Goal: Book appointment/travel/reservation

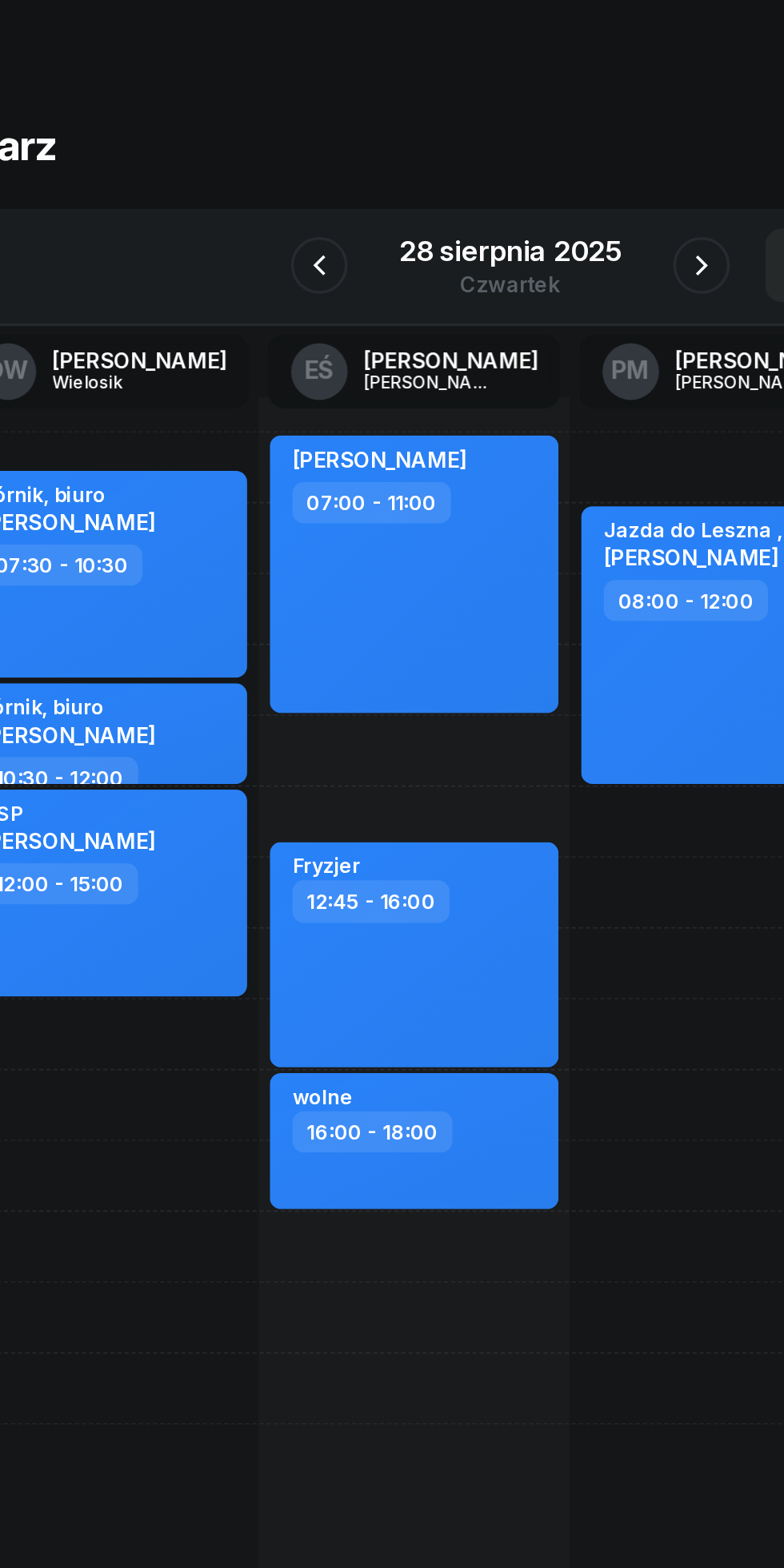
click at [497, 175] on icon "button" at bounding box center [500, 179] width 7 height 11
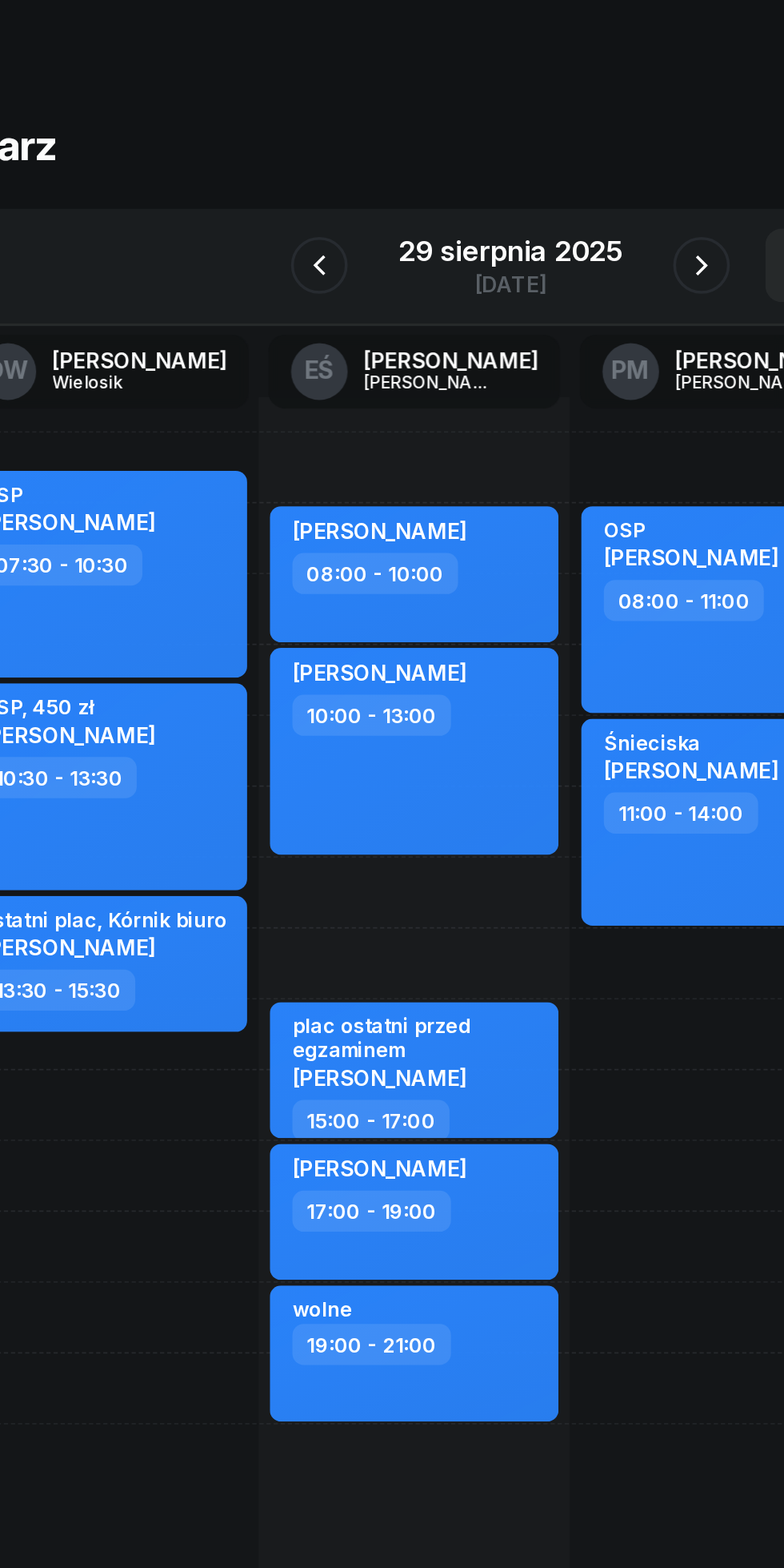
click at [284, 179] on icon "button" at bounding box center [284, 179] width 19 height 19
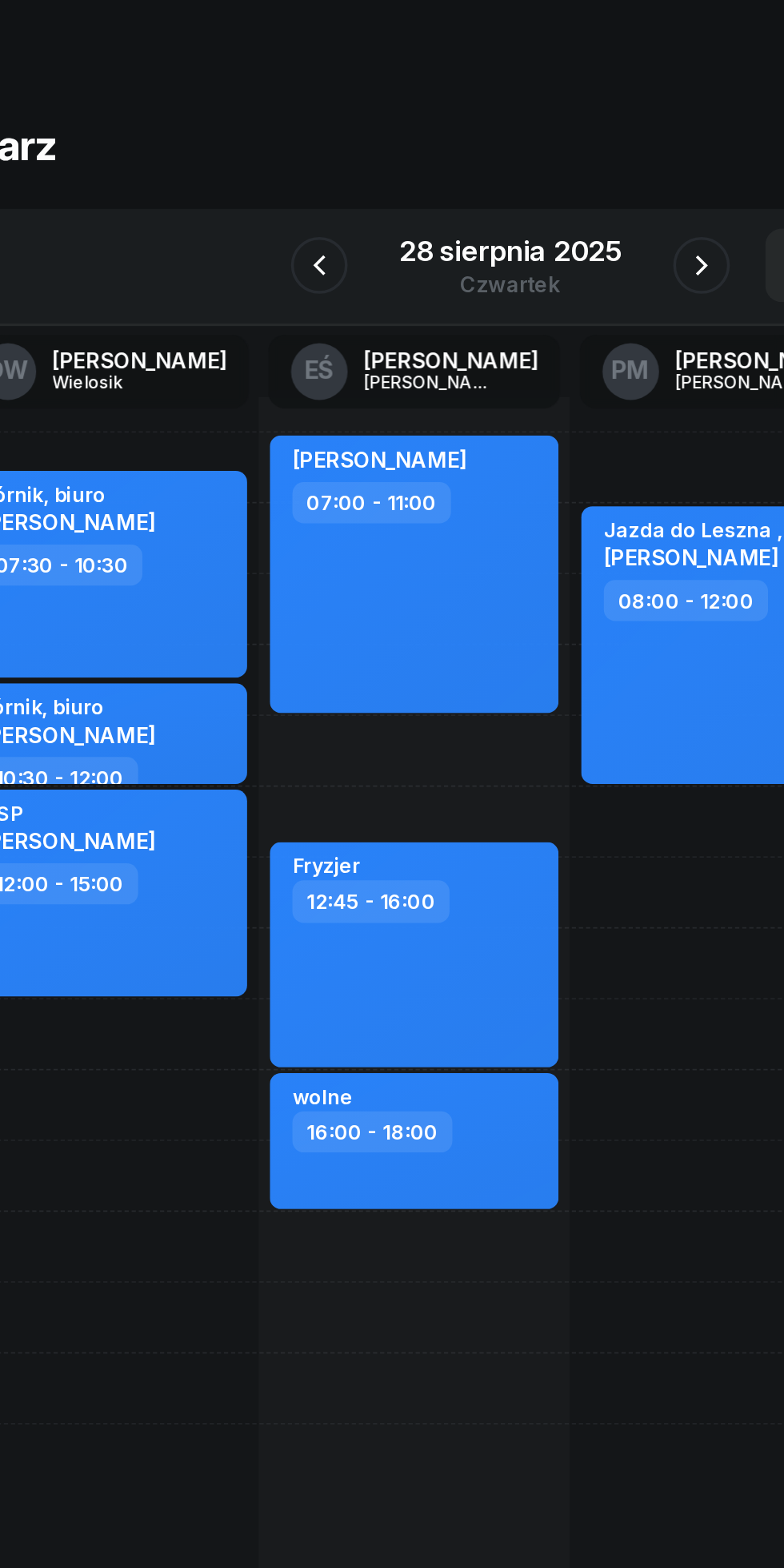
click at [273, 181] on button "button" at bounding box center [284, 179] width 32 height 32
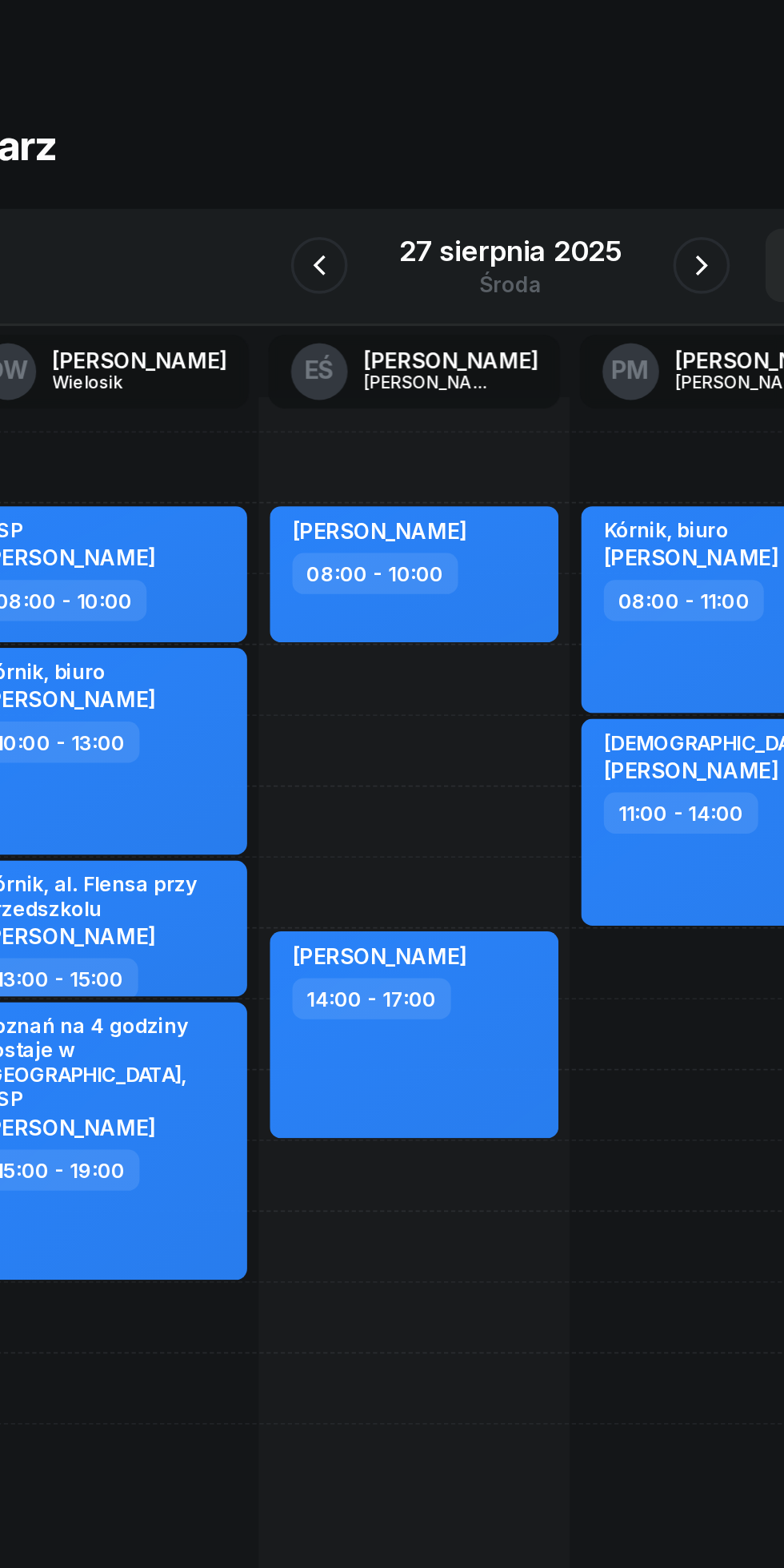
click at [272, 183] on button "button" at bounding box center [284, 179] width 32 height 32
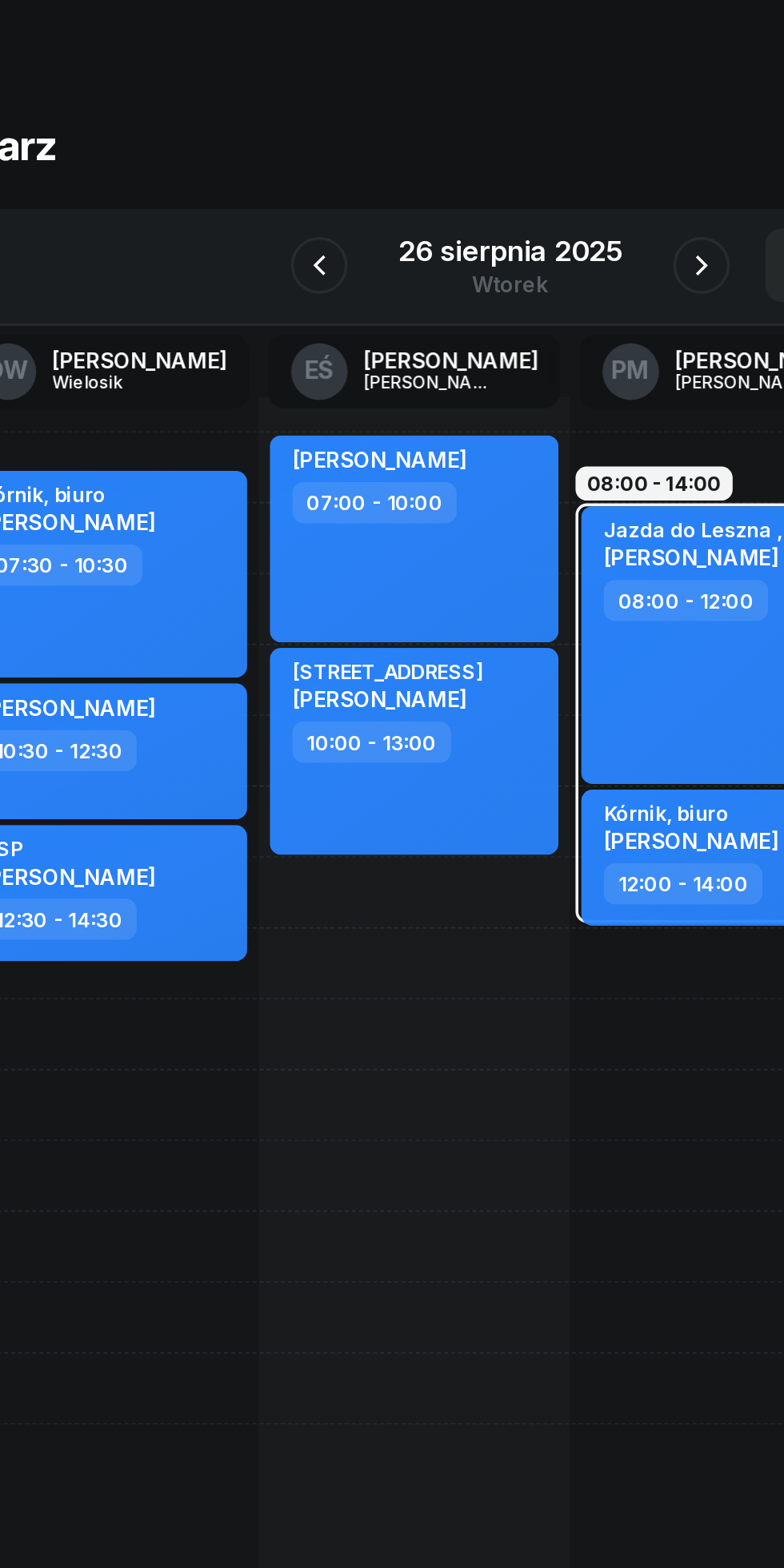
click at [488, 183] on button "button" at bounding box center [500, 179] width 32 height 32
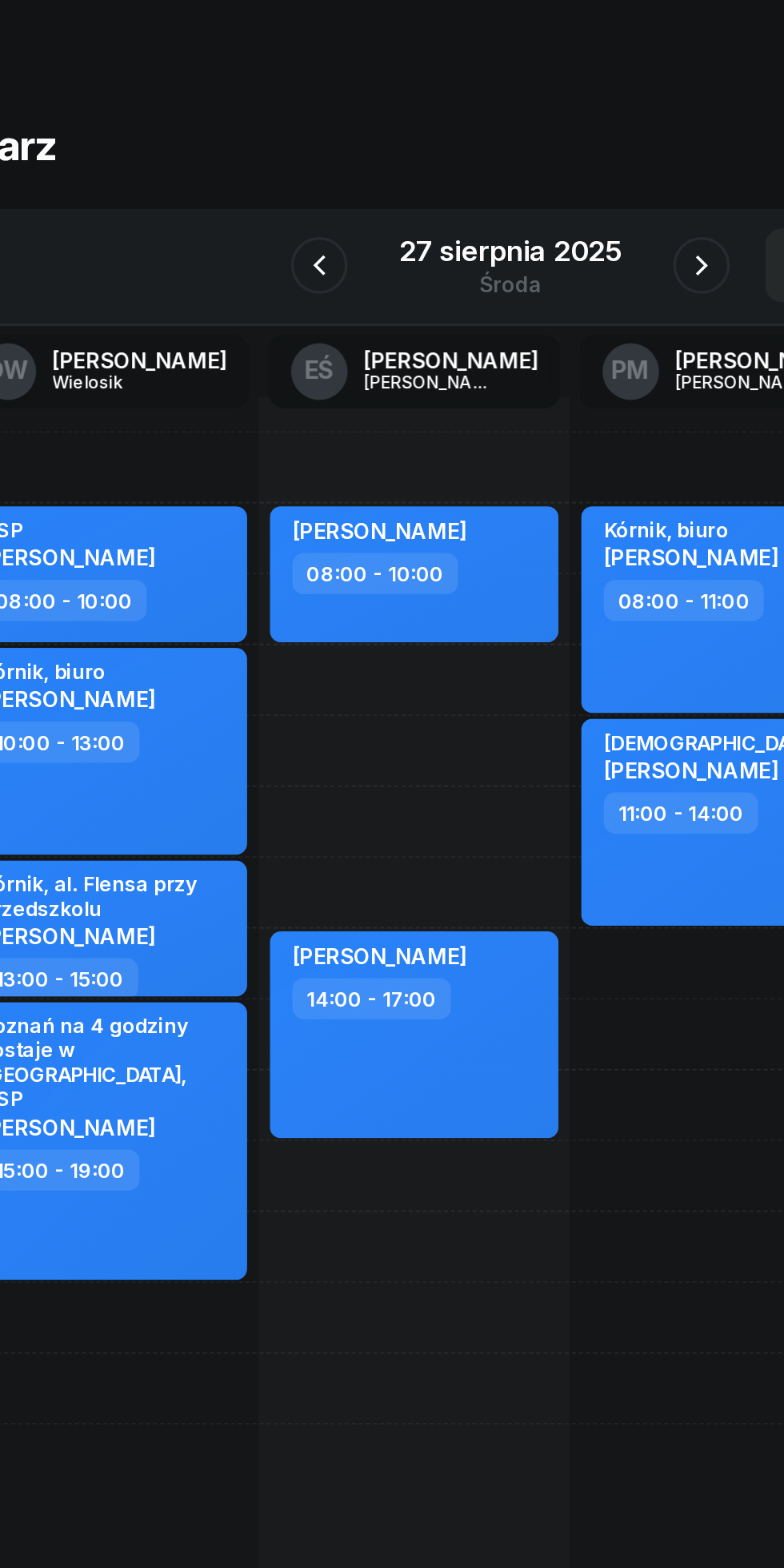
click at [488, 183] on button "button" at bounding box center [500, 179] width 32 height 32
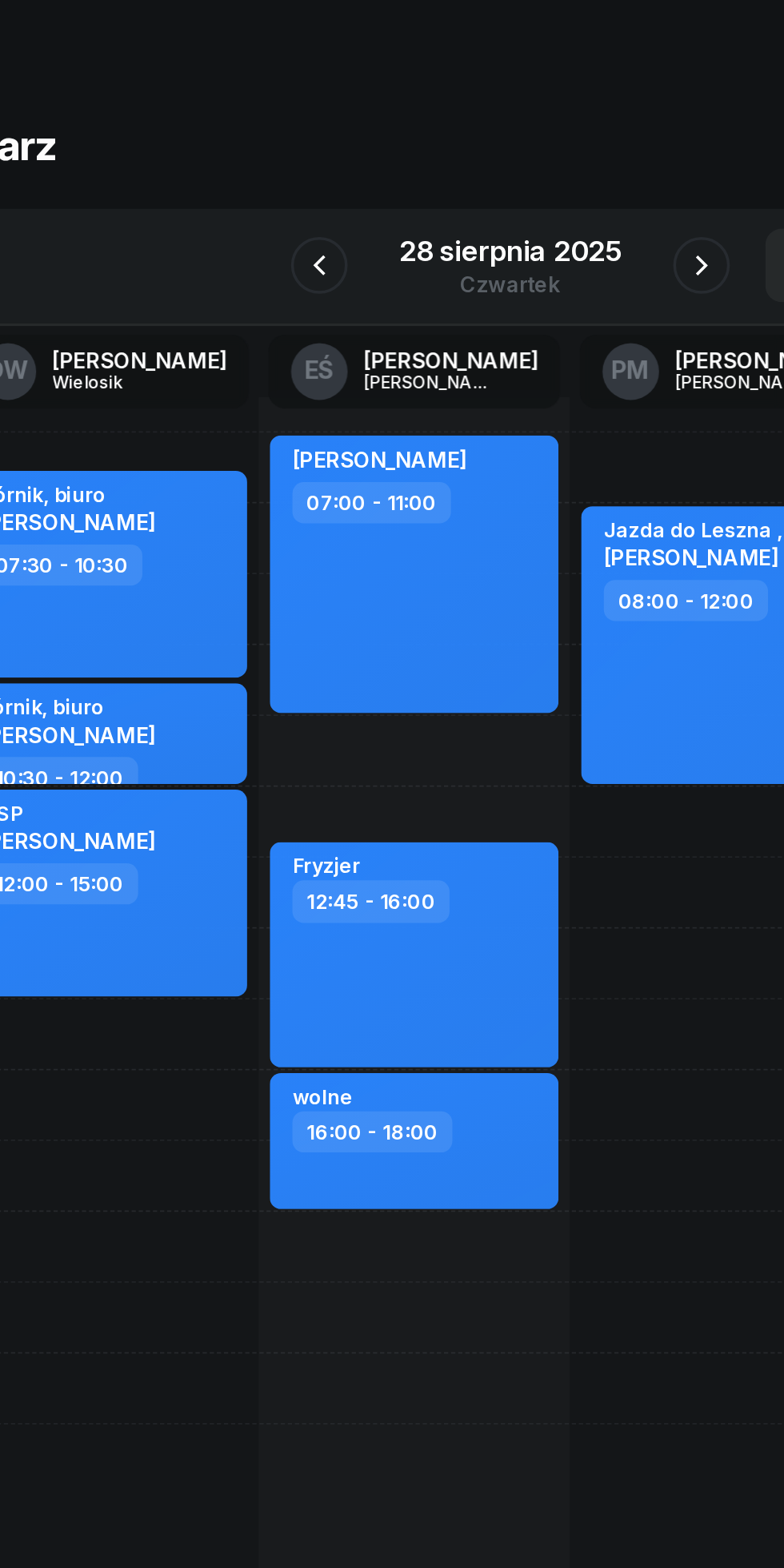
click at [490, 192] on button "button" at bounding box center [500, 179] width 32 height 32
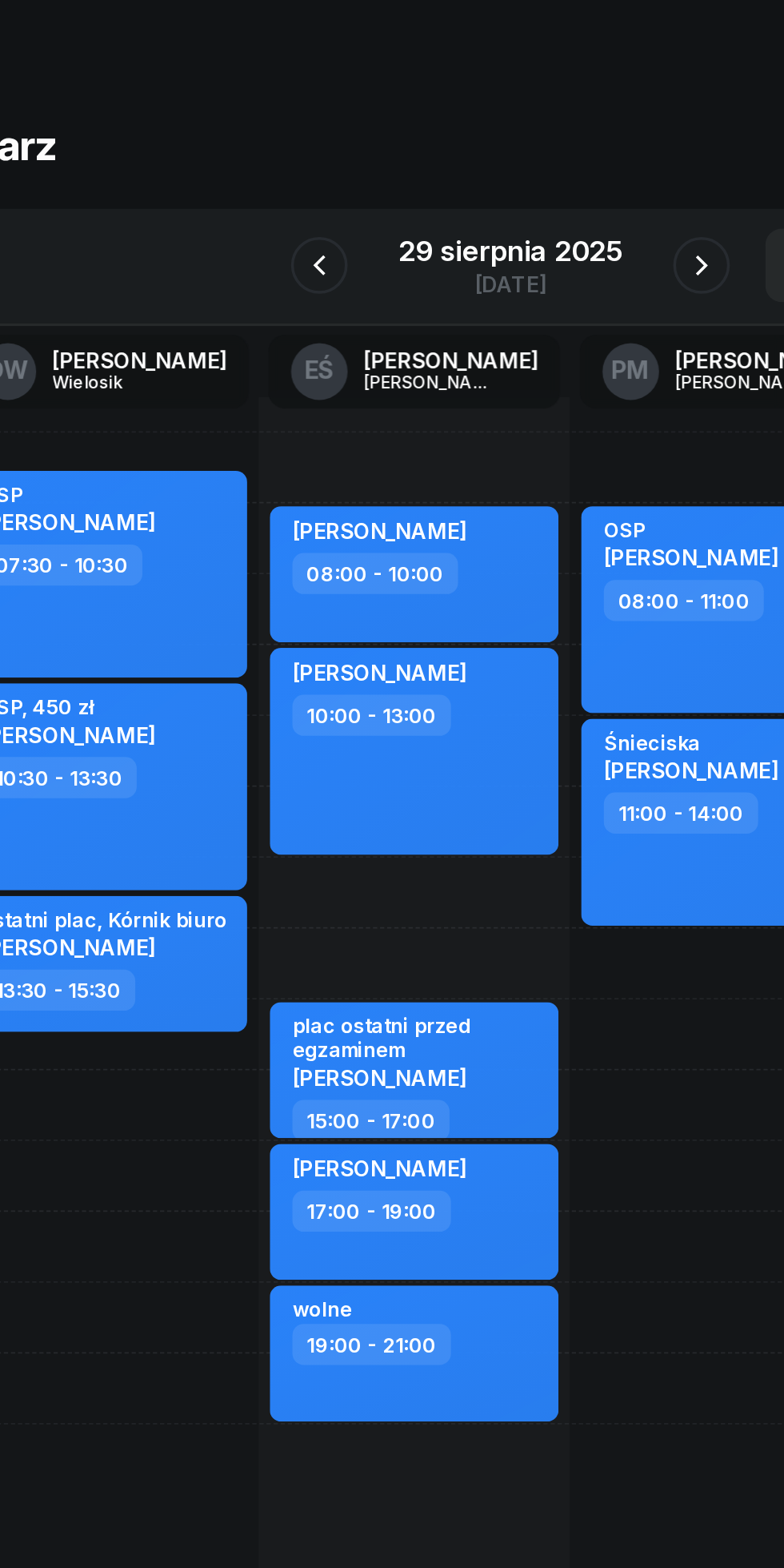
click at [283, 183] on icon "button" at bounding box center [284, 179] width 19 height 19
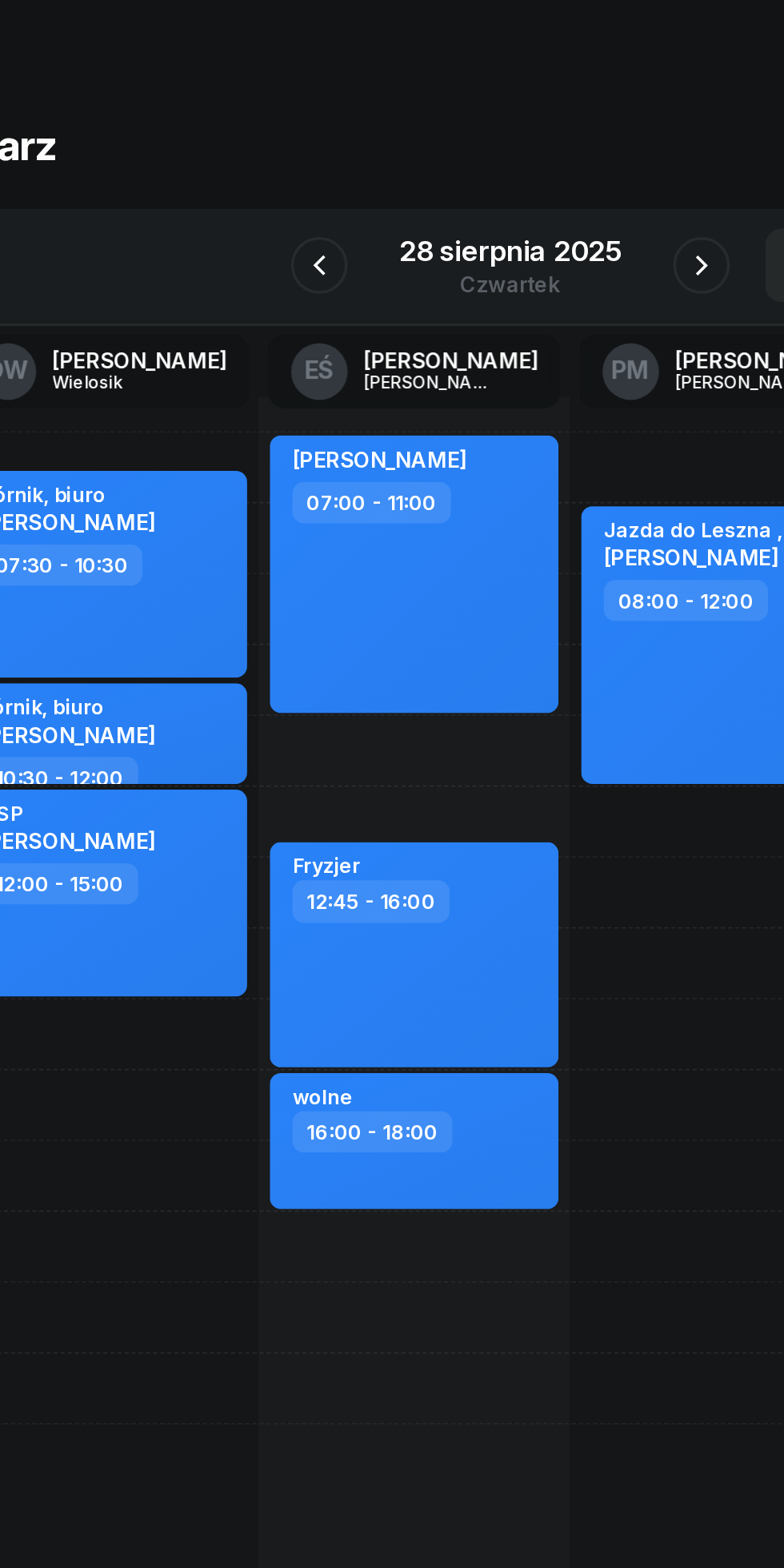
click at [299, 168] on div at bounding box center [284, 179] width 32 height 32
click at [274, 180] on button "button" at bounding box center [284, 179] width 32 height 32
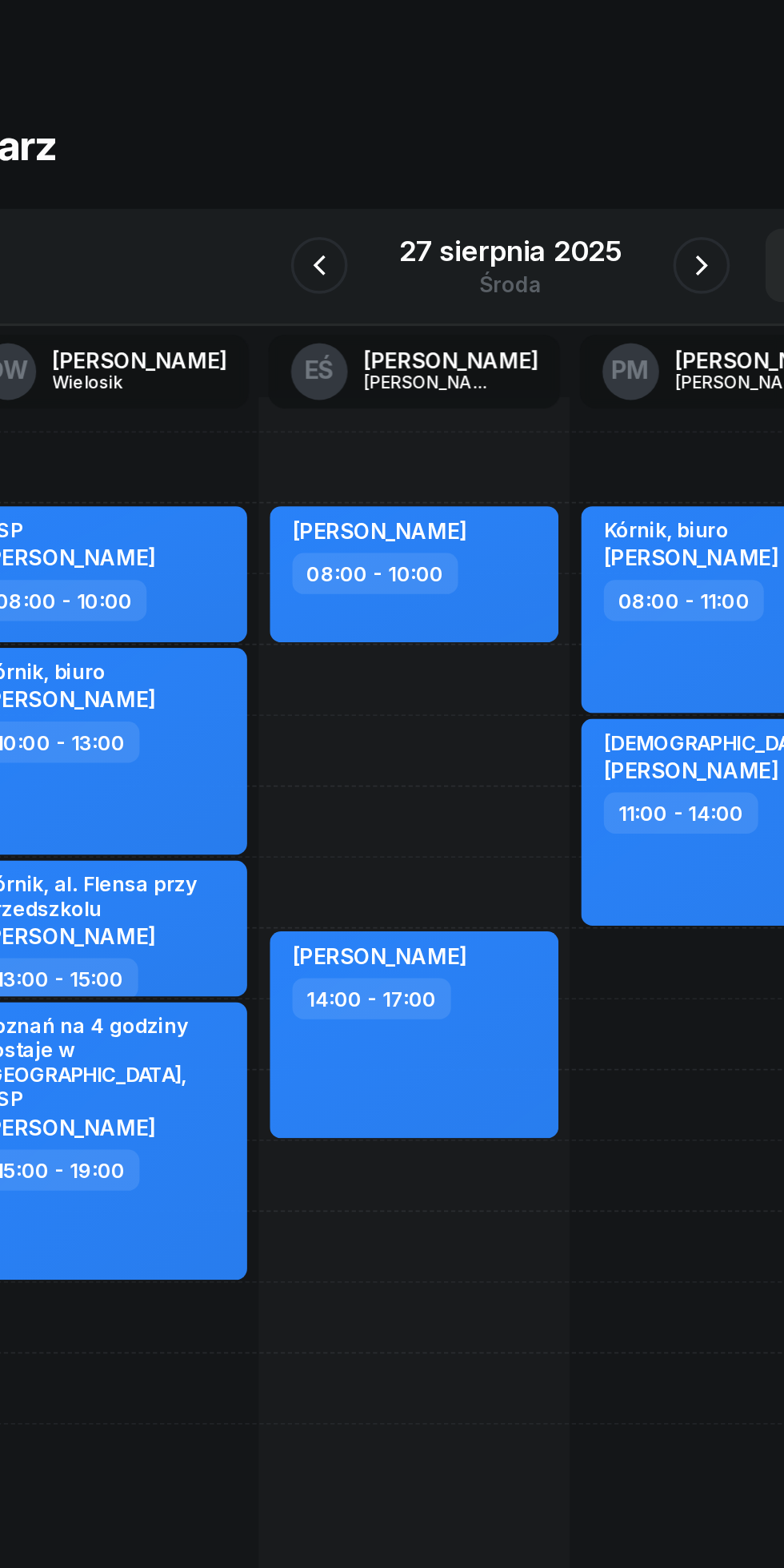
click at [494, 191] on button "button" at bounding box center [500, 179] width 32 height 32
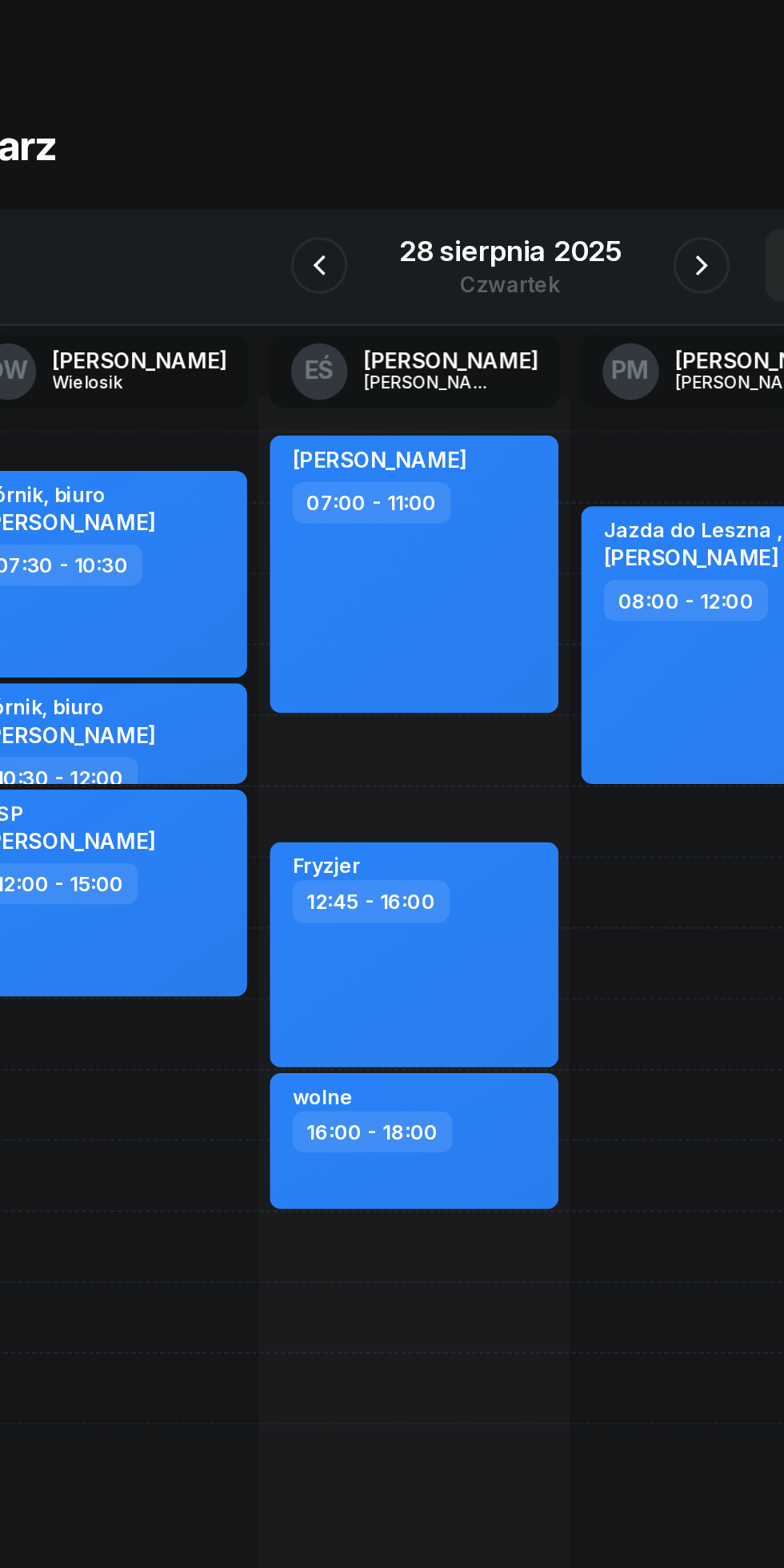
click at [284, 179] on icon "button" at bounding box center [284, 179] width 19 height 19
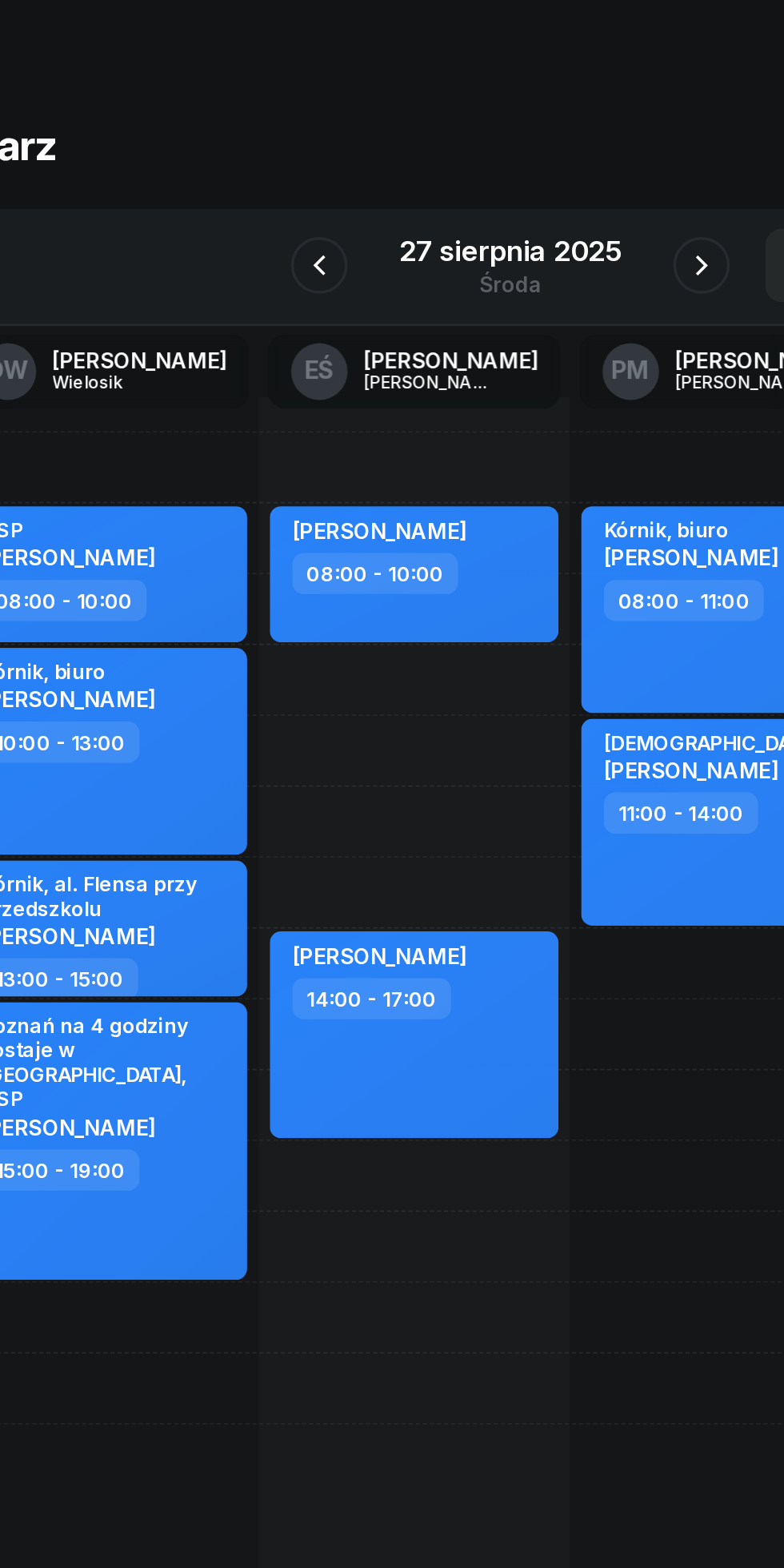
click at [310, 177] on div "[DATE]" at bounding box center [391, 179] width 164 height 46
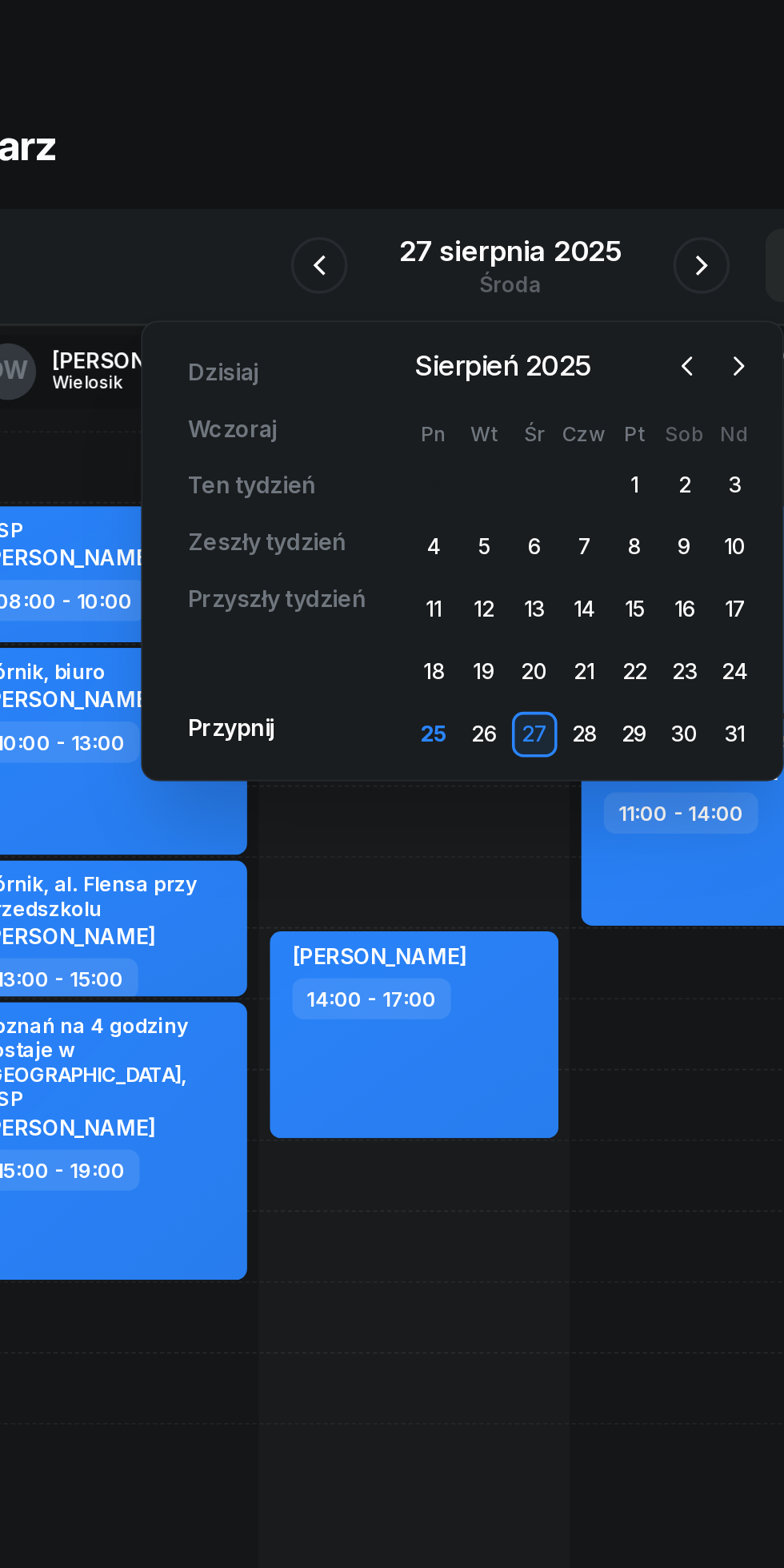
click at [285, 179] on icon "button" at bounding box center [284, 179] width 19 height 19
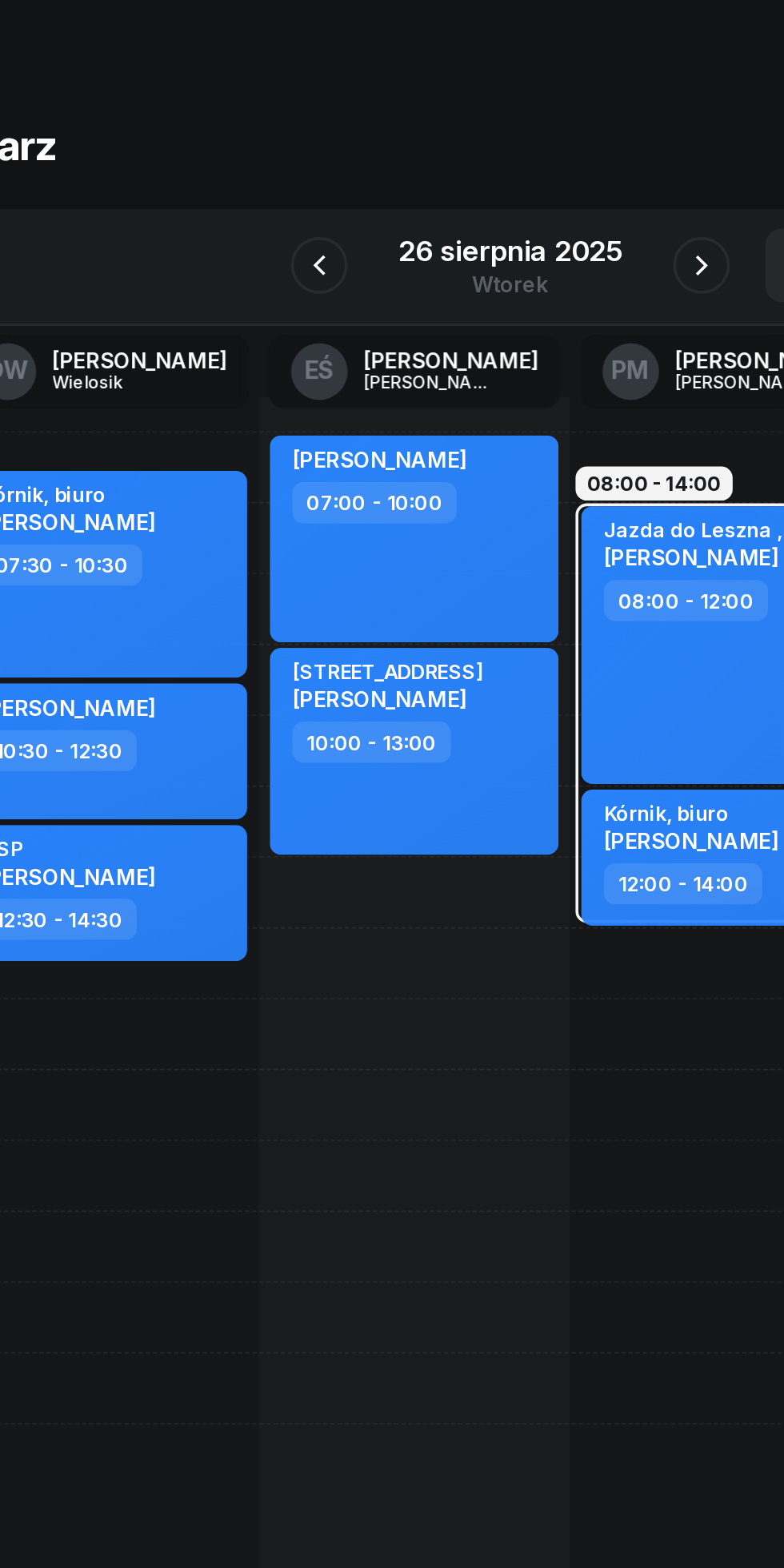
click at [286, 181] on icon "button" at bounding box center [284, 179] width 19 height 19
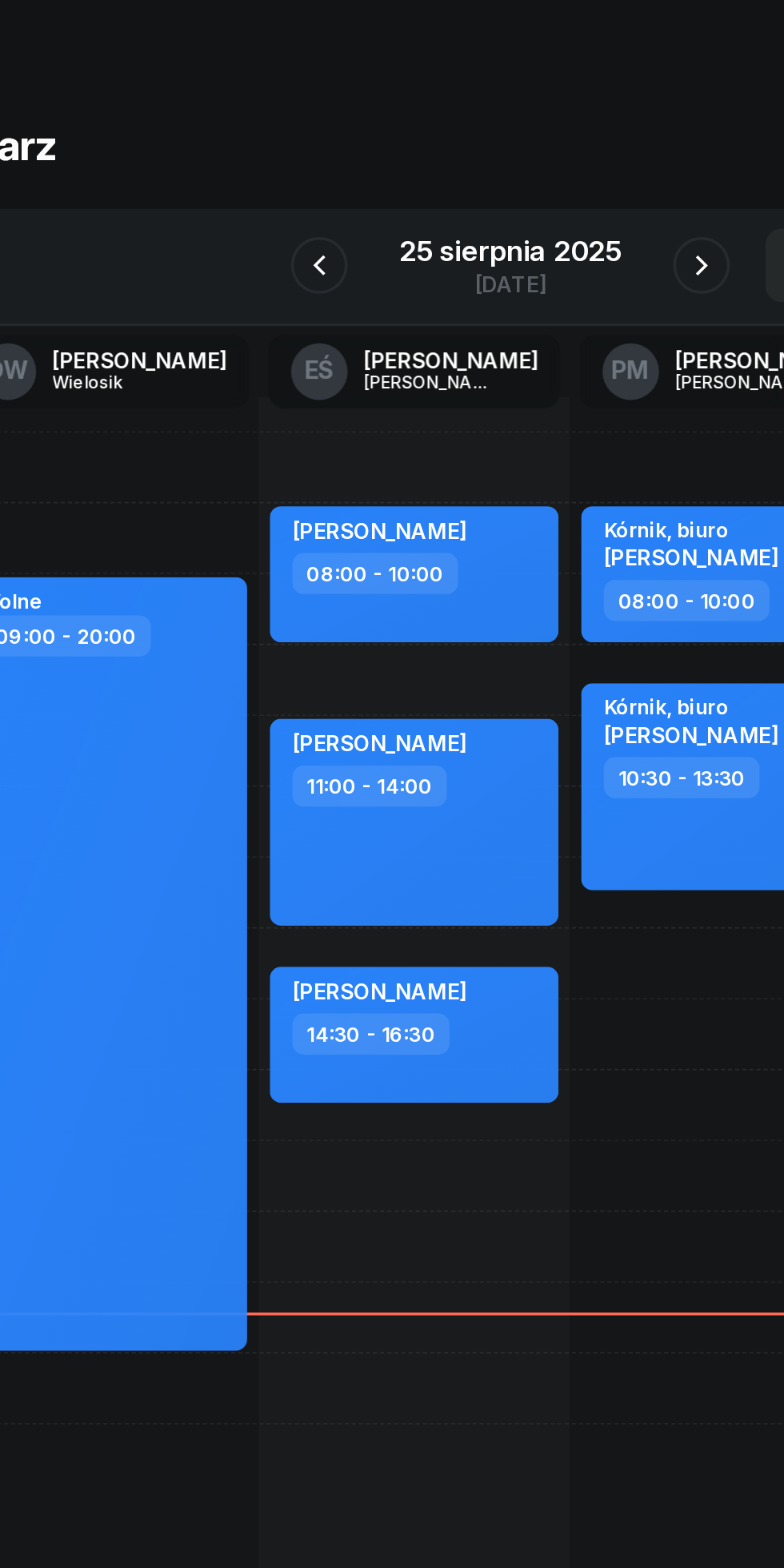
click at [489, 189] on button "button" at bounding box center [500, 179] width 32 height 32
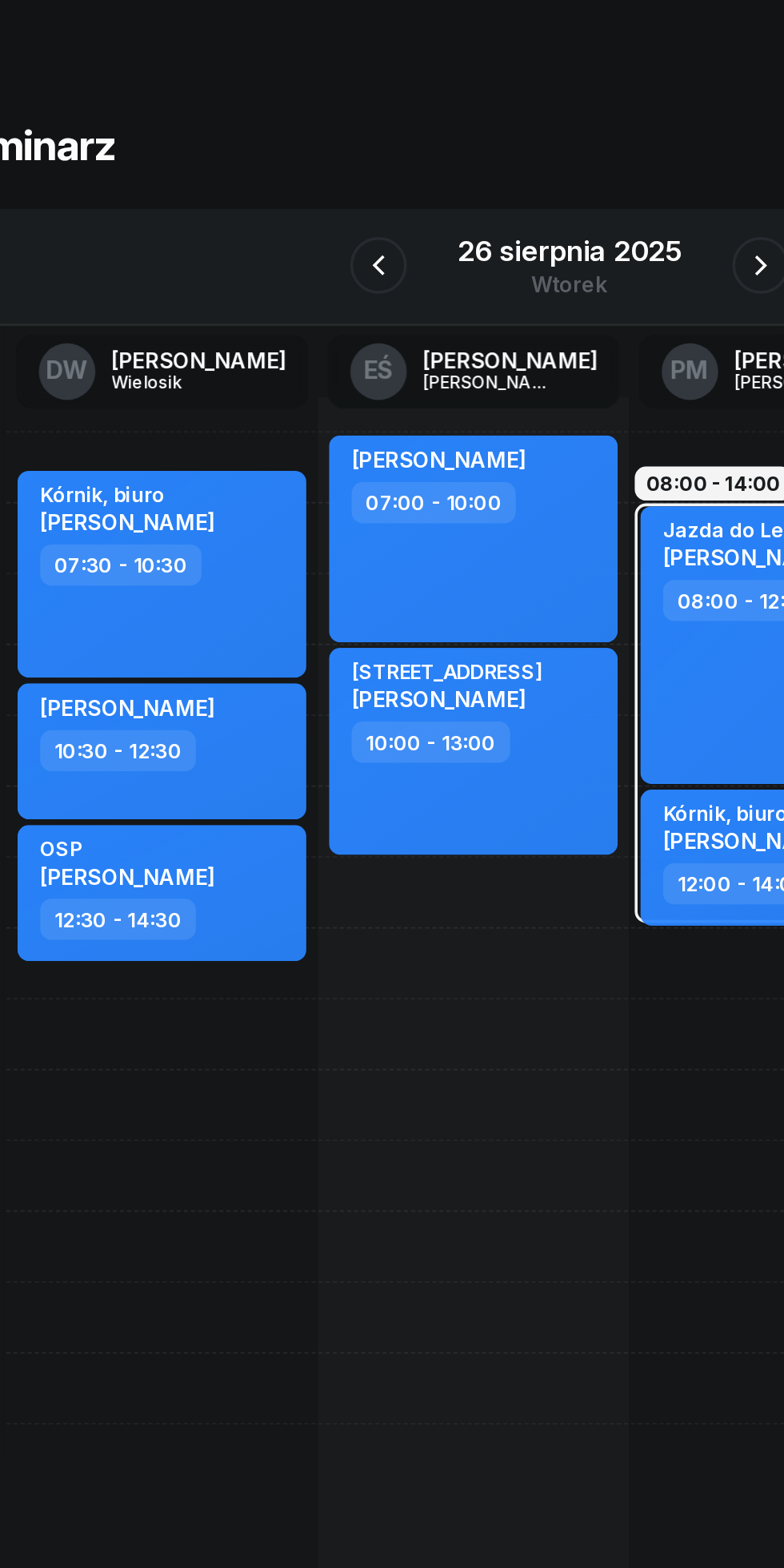
click at [484, 179] on button "button" at bounding box center [500, 179] width 32 height 32
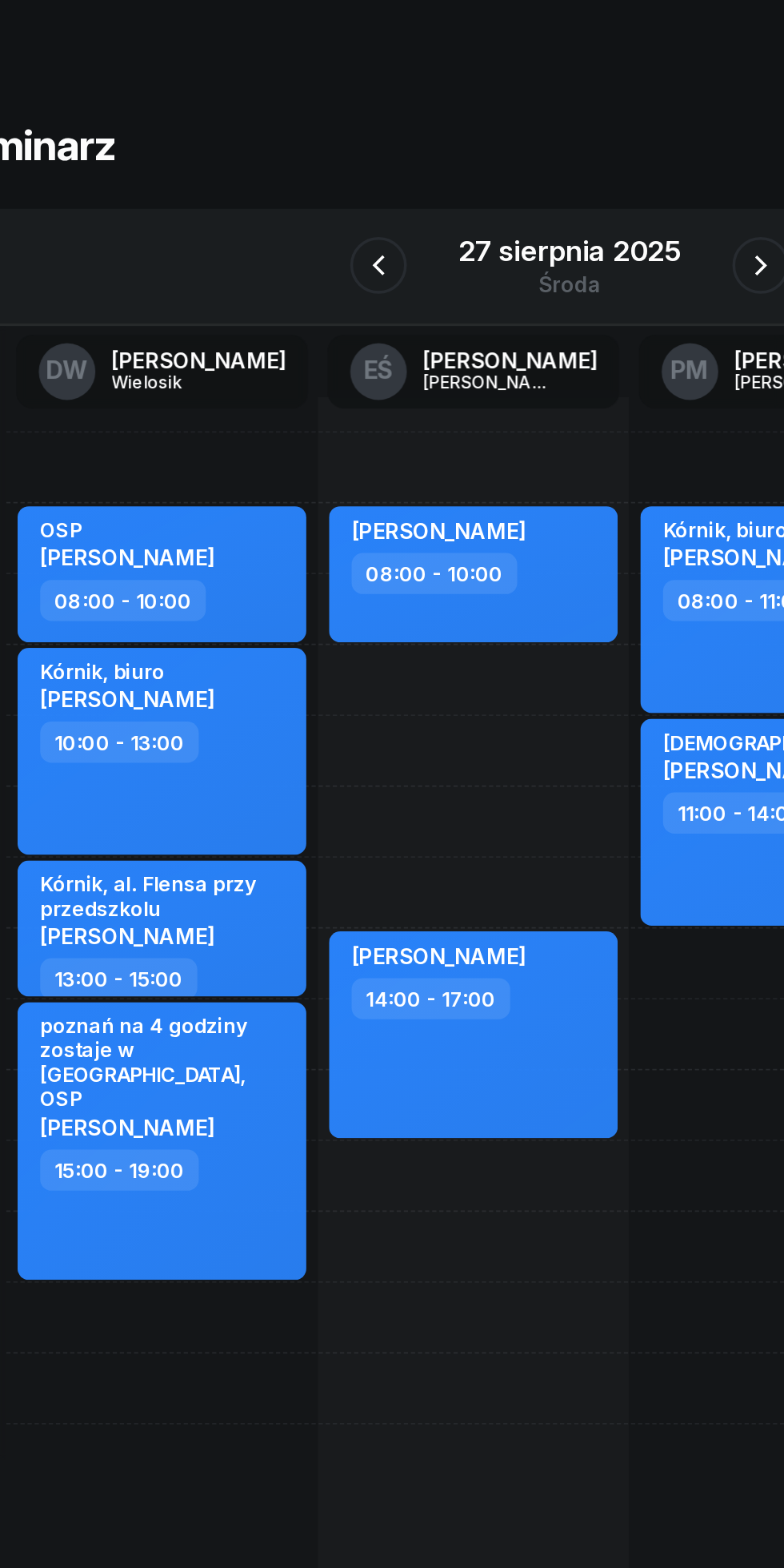
click at [499, 179] on icon "button" at bounding box center [500, 179] width 19 height 19
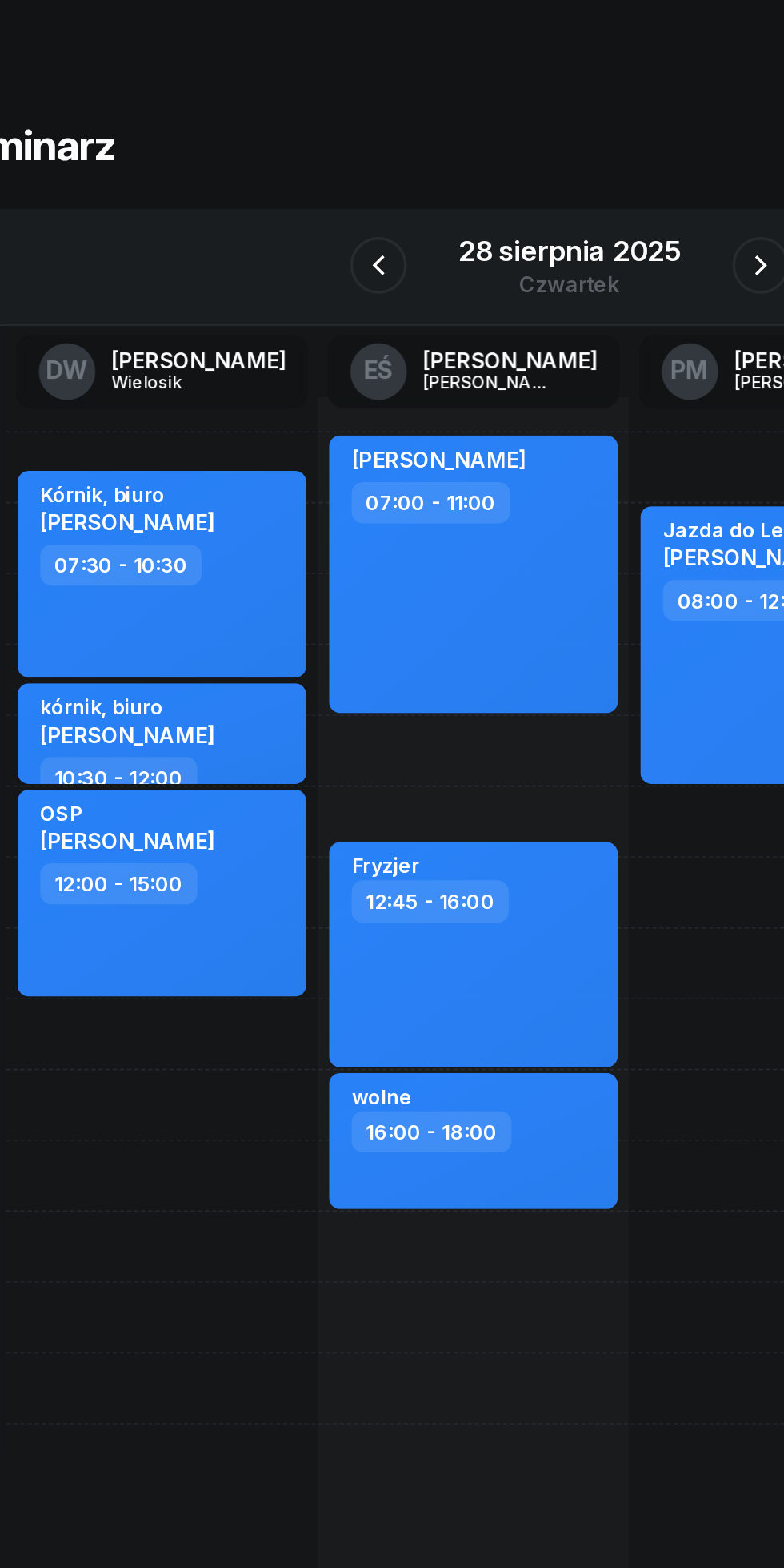
click at [327, 597] on div "Fryzjer 12:45 - 16:00" at bounding box center [338, 569] width 163 height 127
select select "12"
select select "45"
select select "16"
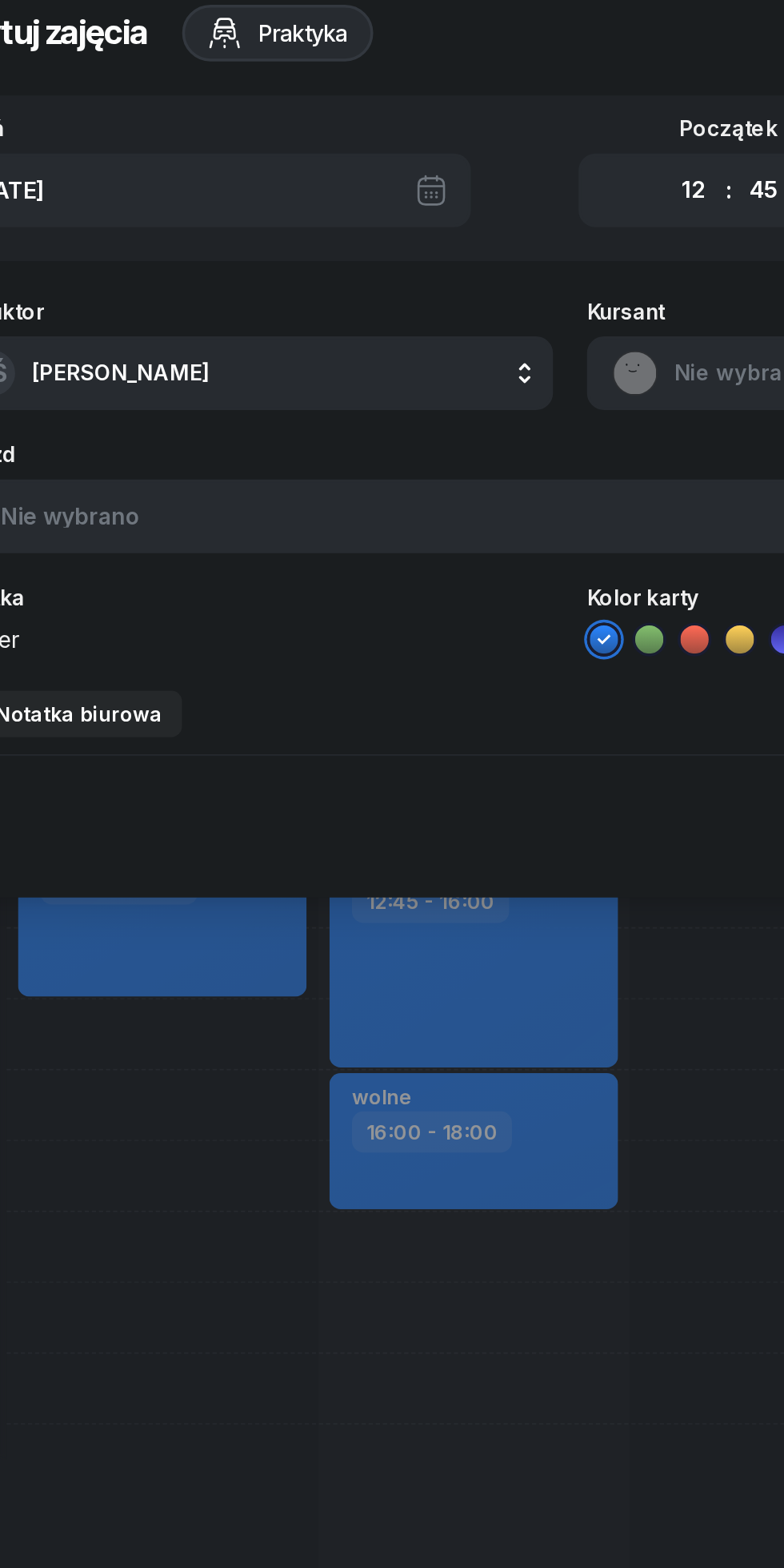
click at [446, 142] on select "00 01 02 03 04 05 06 07 08 09 10 11 12 13 14 15 16 17 18 19 20 21 22 23" at bounding box center [461, 136] width 30 height 33
select select "14"
click at [446, 120] on select "00 01 02 03 04 05 06 07 08 09 10 11 12 13 14 15 16 17 18 19 20 21 22 23" at bounding box center [461, 136] width 30 height 33
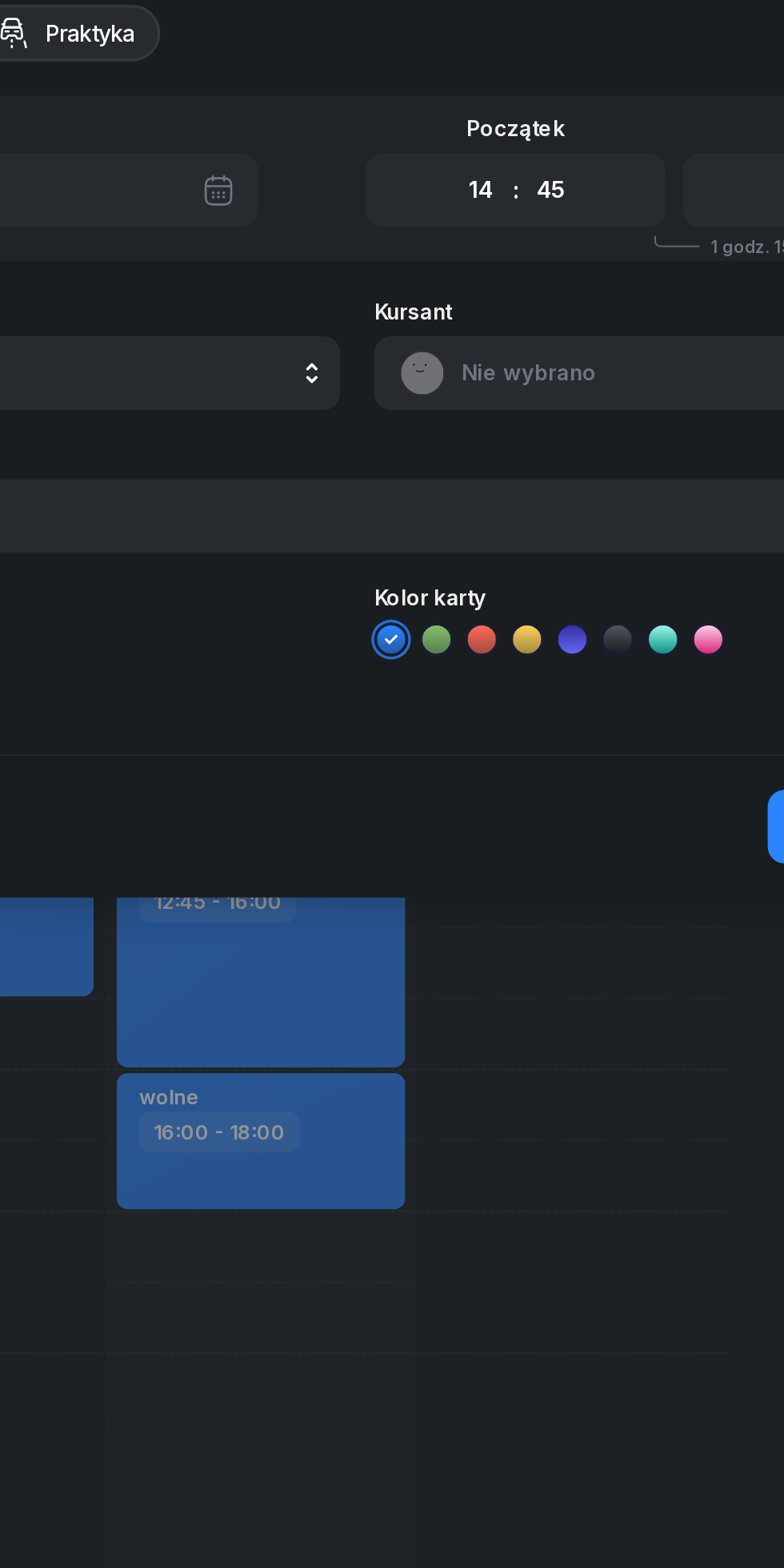
click at [508, 132] on select "00 05 10 15 20 25 30 35 40 45 50 55" at bounding box center [502, 136] width 30 height 33
select select "10"
click at [487, 120] on select "00 05 10 15 20 25 30 35 40 45 50 55" at bounding box center [502, 136] width 30 height 33
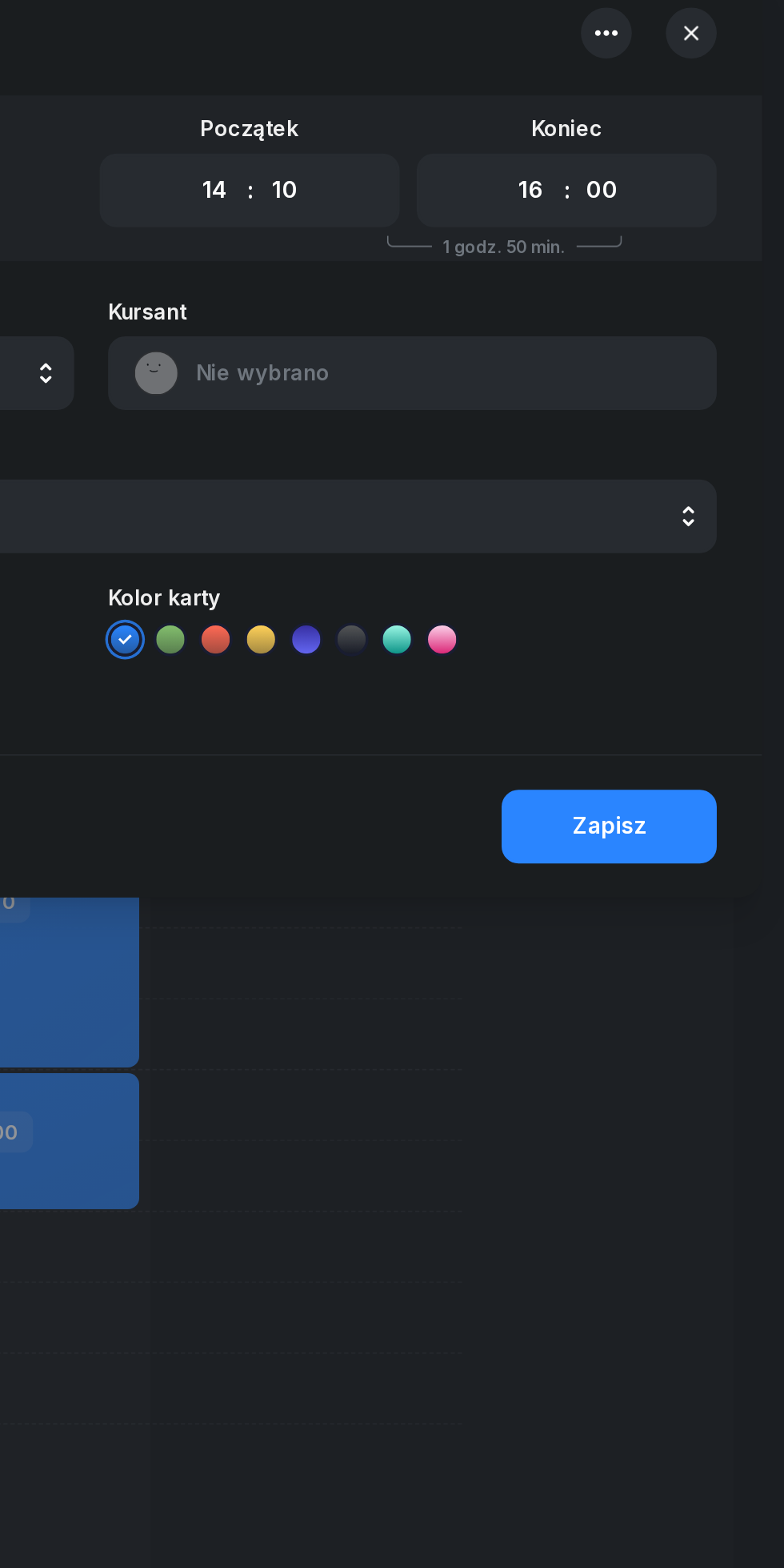
click at [685, 493] on div "Zapisz" at bounding box center [685, 497] width 42 height 21
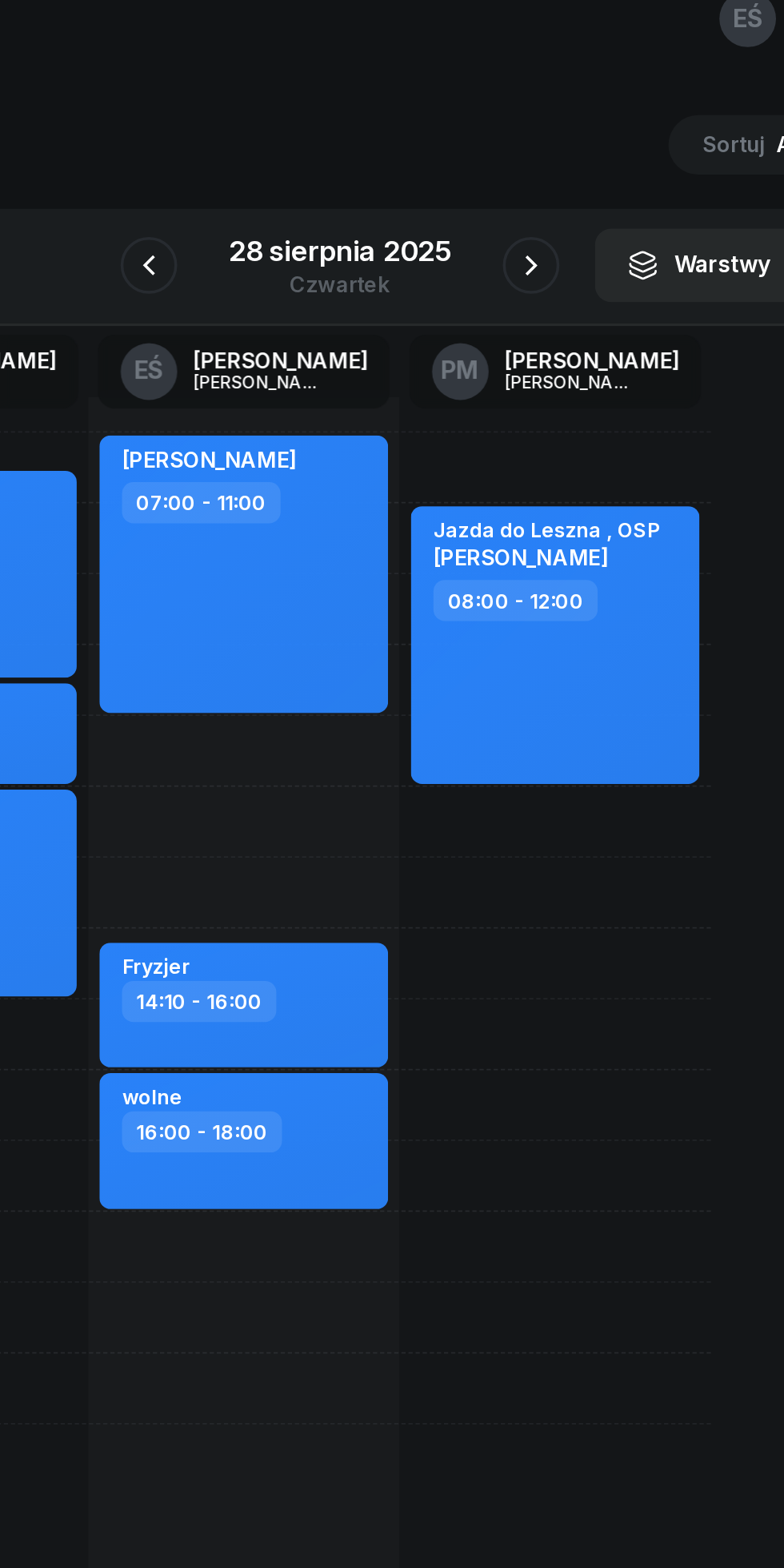
click at [392, 655] on div "wolne" at bounding box center [339, 650] width 140 height 15
select select "16"
select select "18"
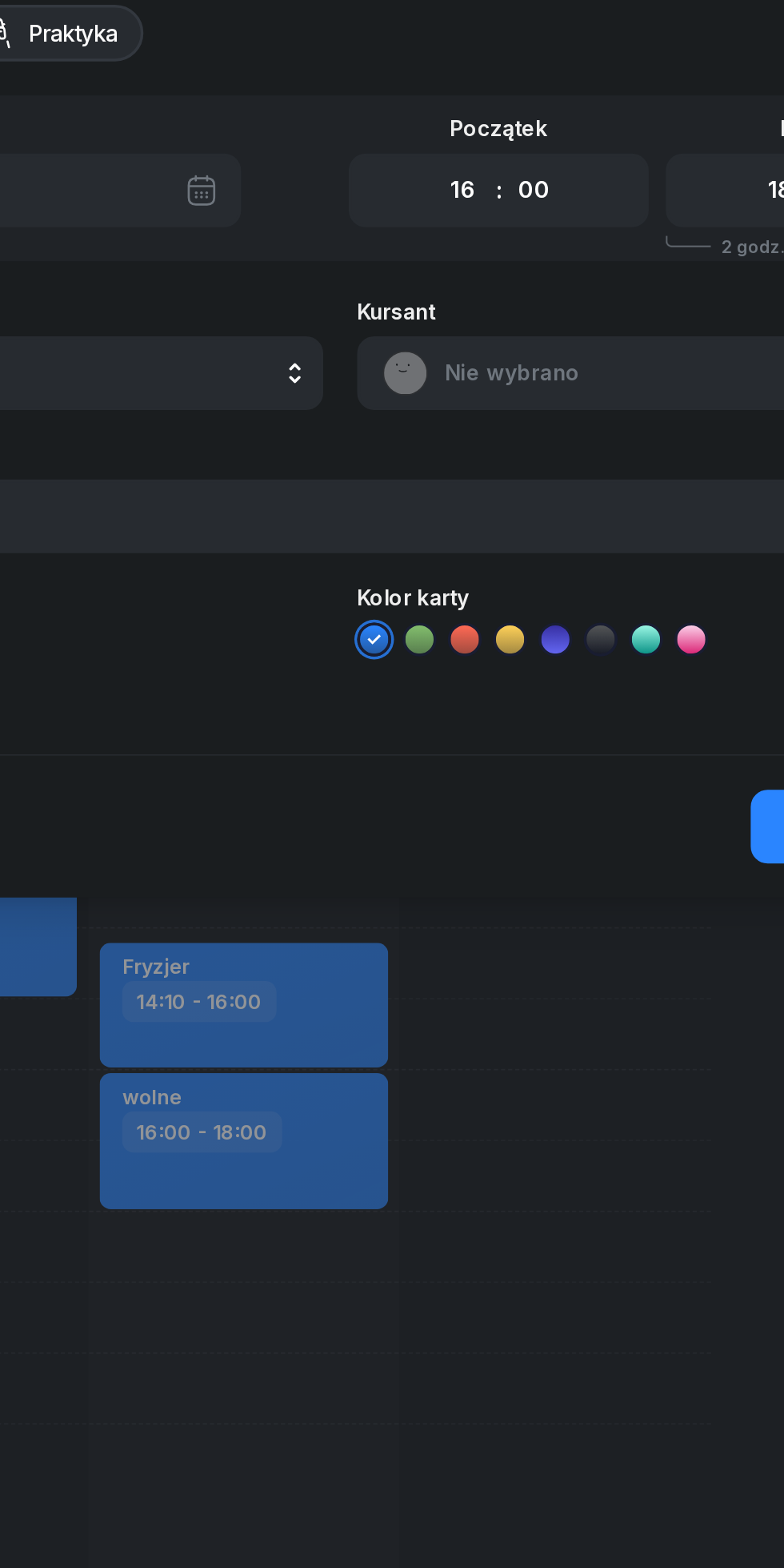
click at [450, 781] on div at bounding box center [392, 784] width 784 height 1568
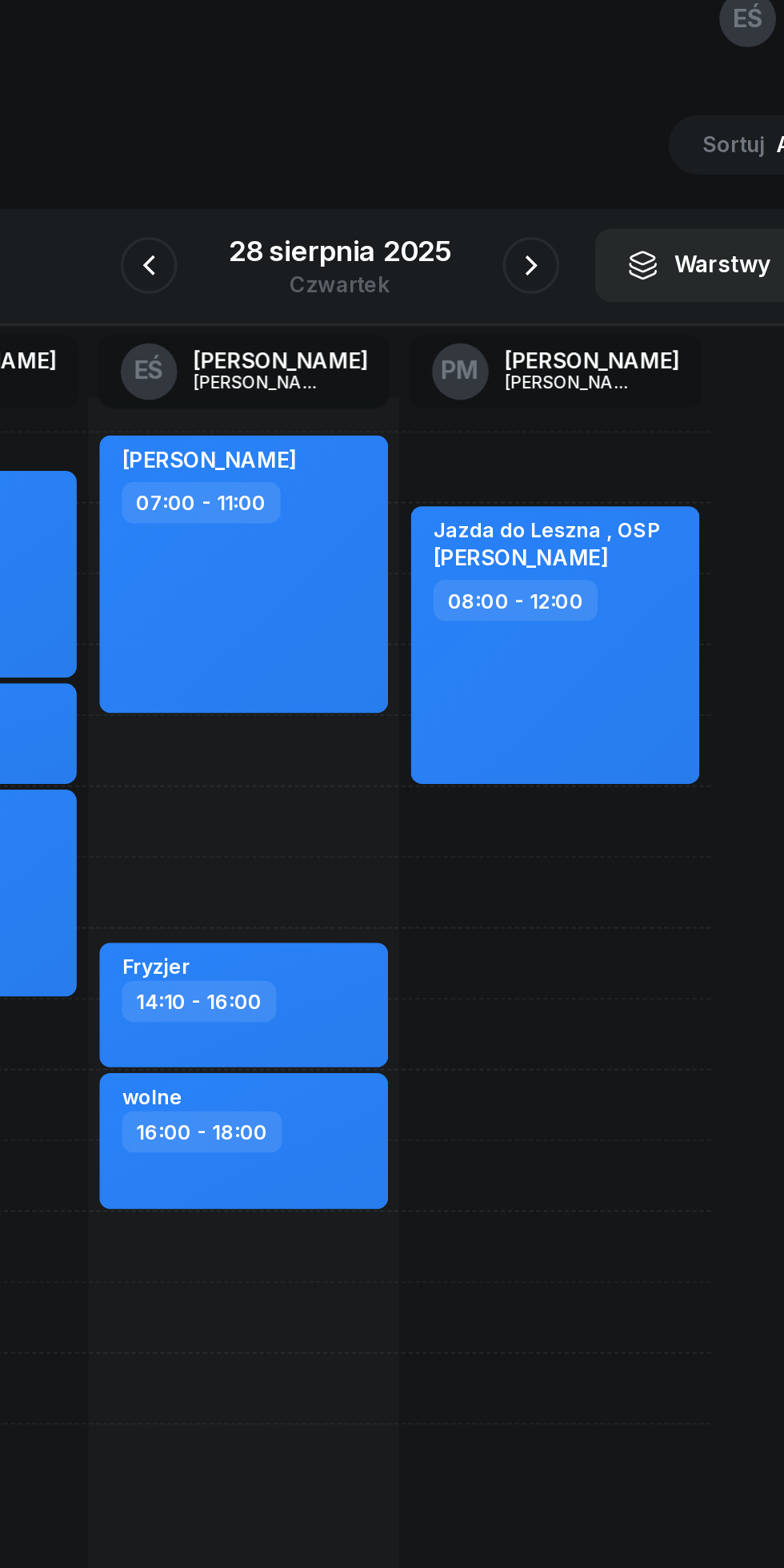
click at [426, 770] on div "[PERSON_NAME] 07:00 - 11:00 Fryzjer 14:10 - 16:00 wolne 16:00 - 18:00" at bounding box center [514, 614] width 177 height 721
select select "19"
select select "21"
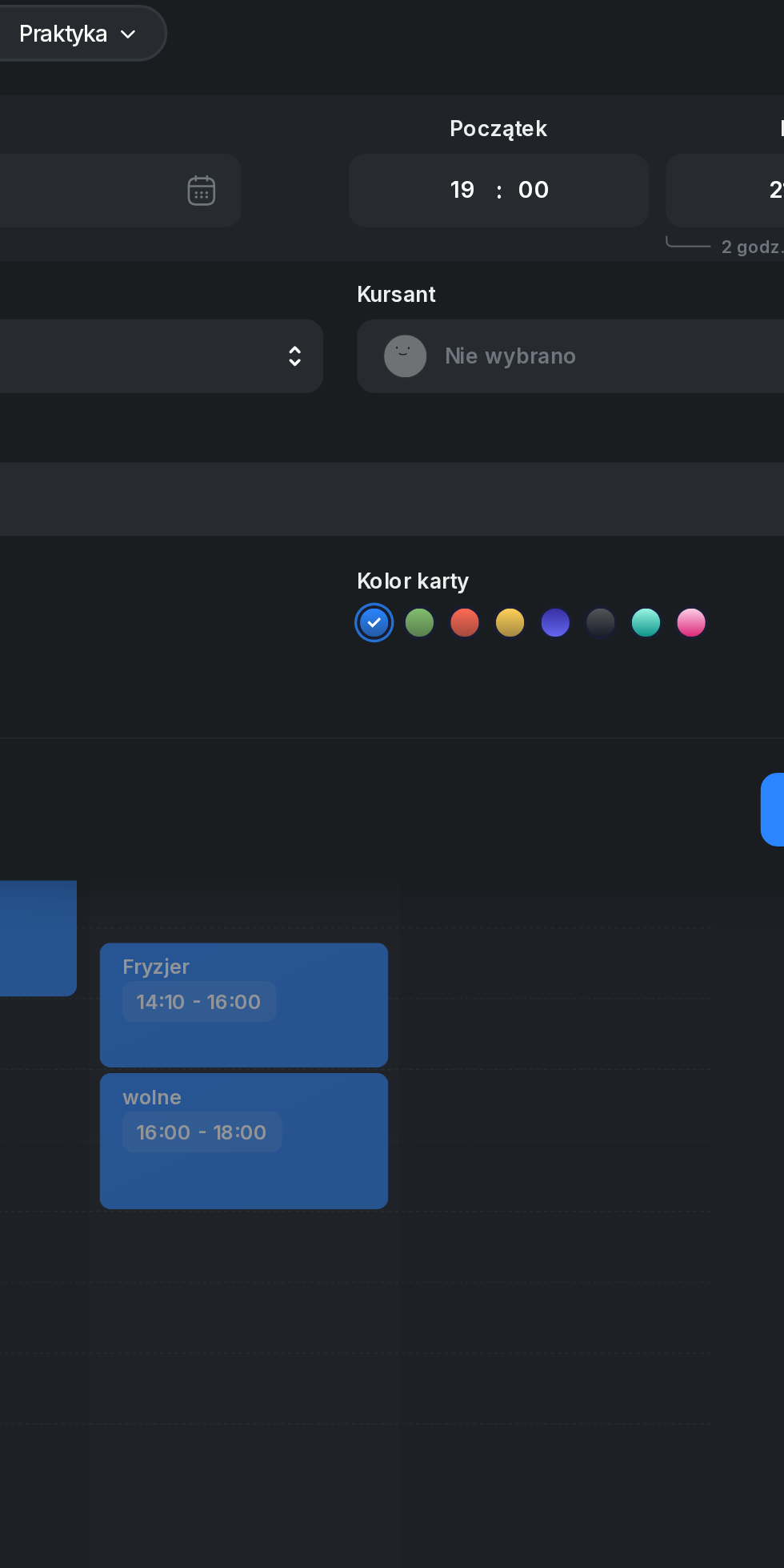
click at [451, 128] on select "00 01 02 03 04 05 06 07 08 09 10 11 12 13 14 15 16 17 18 19 20 21 22 23" at bounding box center [461, 136] width 30 height 33
select select "18"
click at [446, 120] on select "00 01 02 03 04 05 06 07 08 09 10 11 12 13 14 15 16 17 18 19 20 21 22 23" at bounding box center [461, 136] width 30 height 33
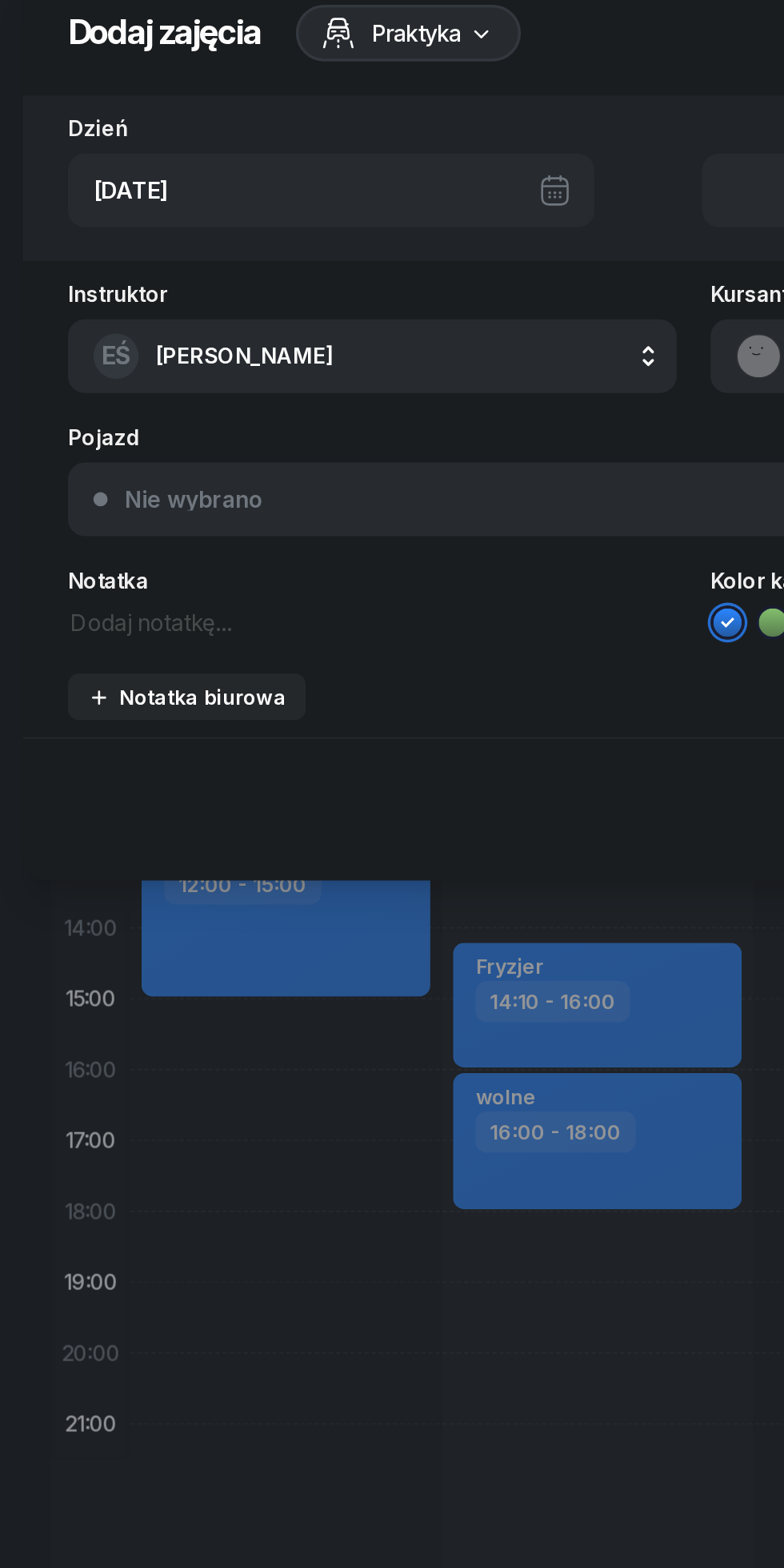
click at [46, 390] on textarea at bounding box center [210, 381] width 345 height 21
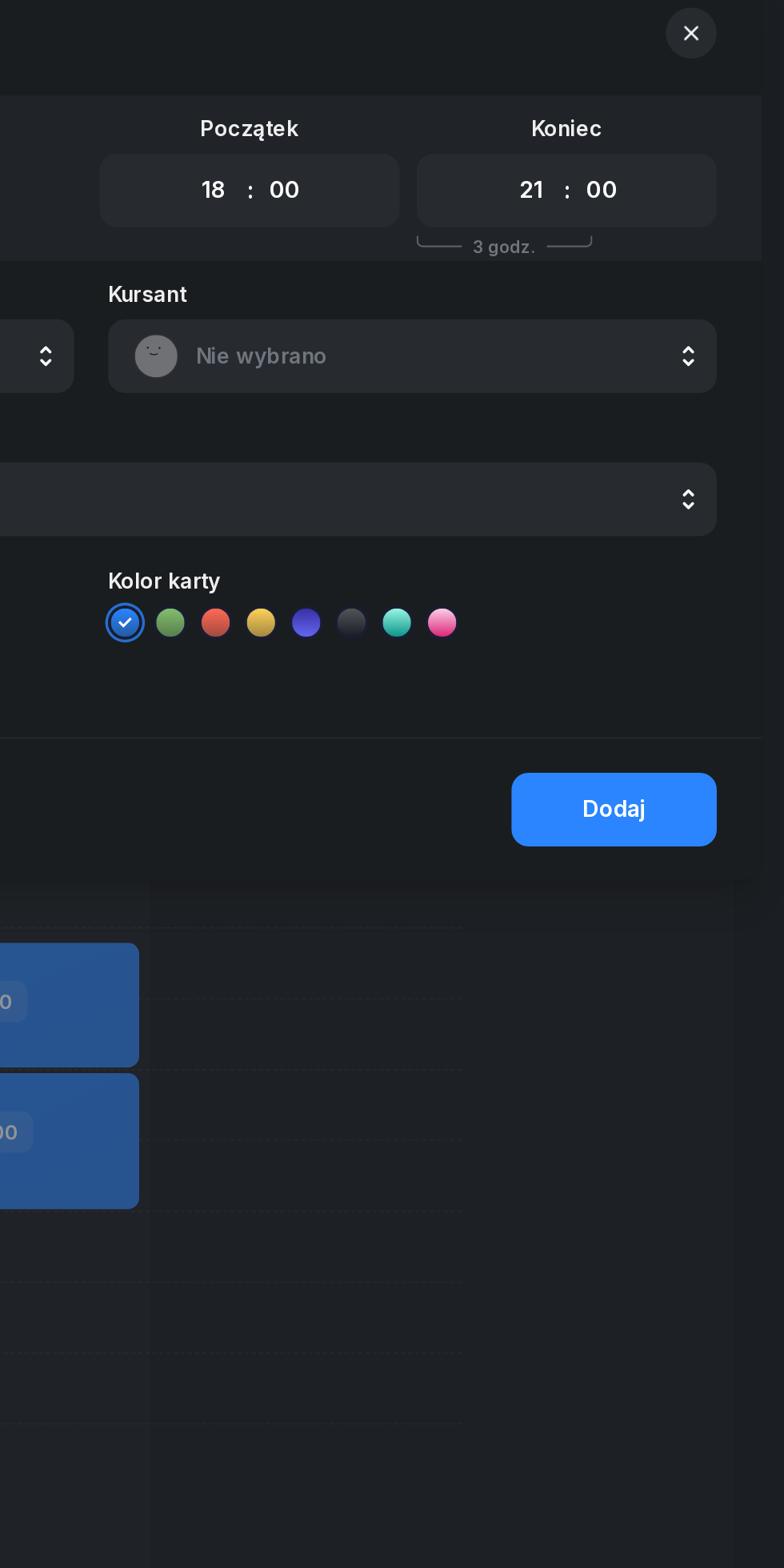
type textarea "Testy kornik"
click at [656, 492] on button "Dodaj" at bounding box center [688, 487] width 116 height 42
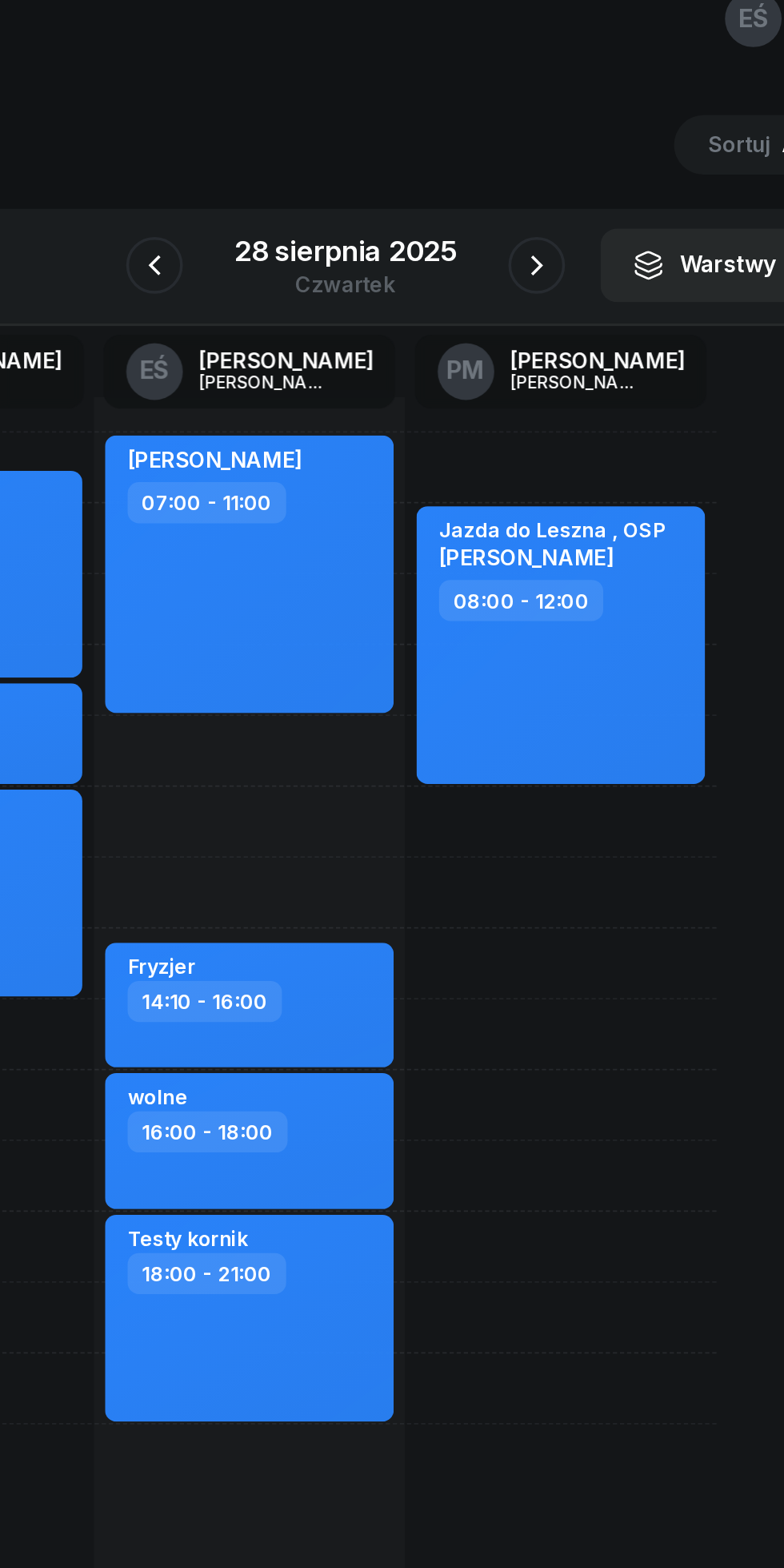
click at [281, 196] on button "button" at bounding box center [284, 179] width 32 height 32
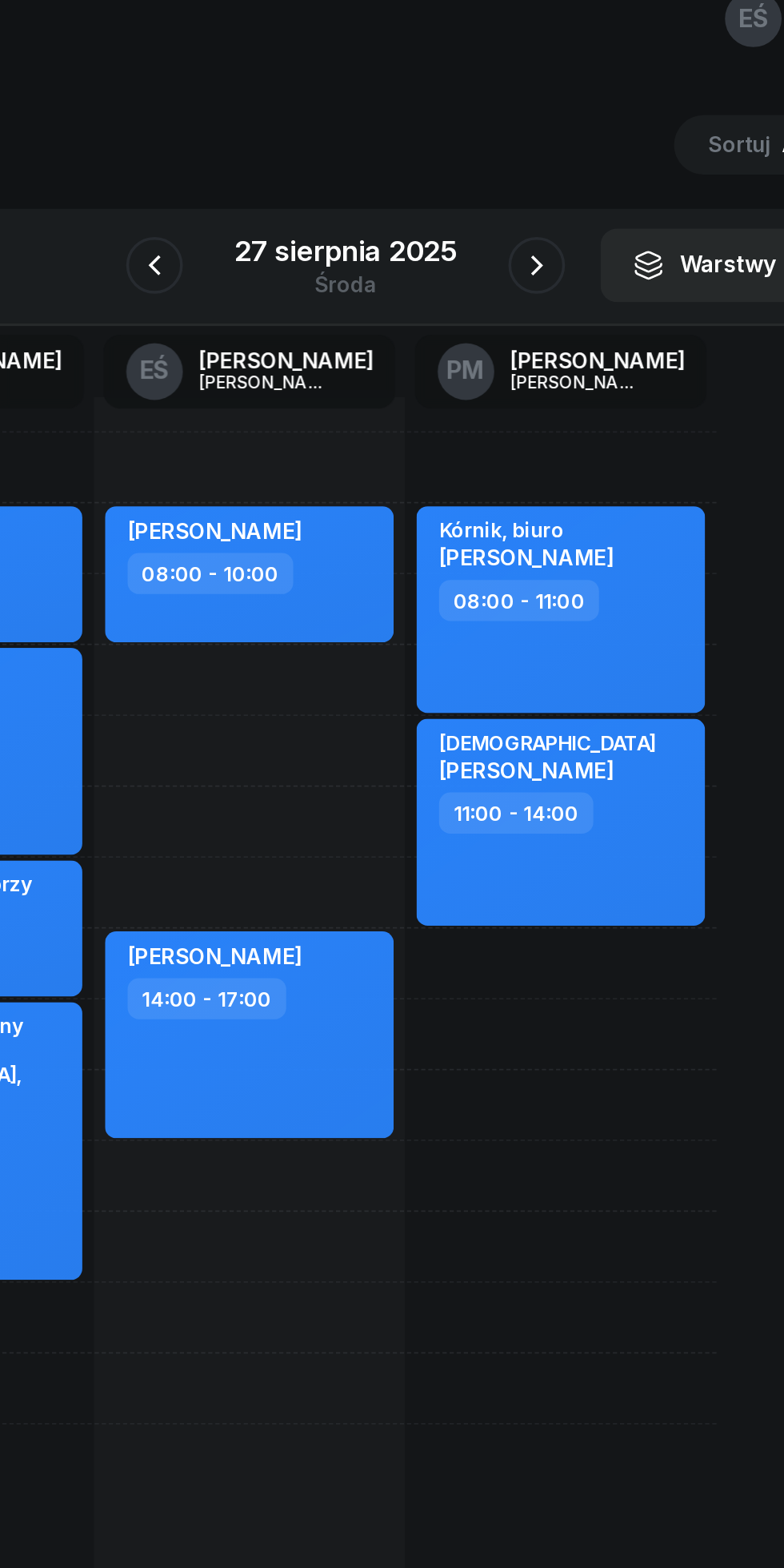
click at [285, 178] on icon "button" at bounding box center [284, 179] width 7 height 11
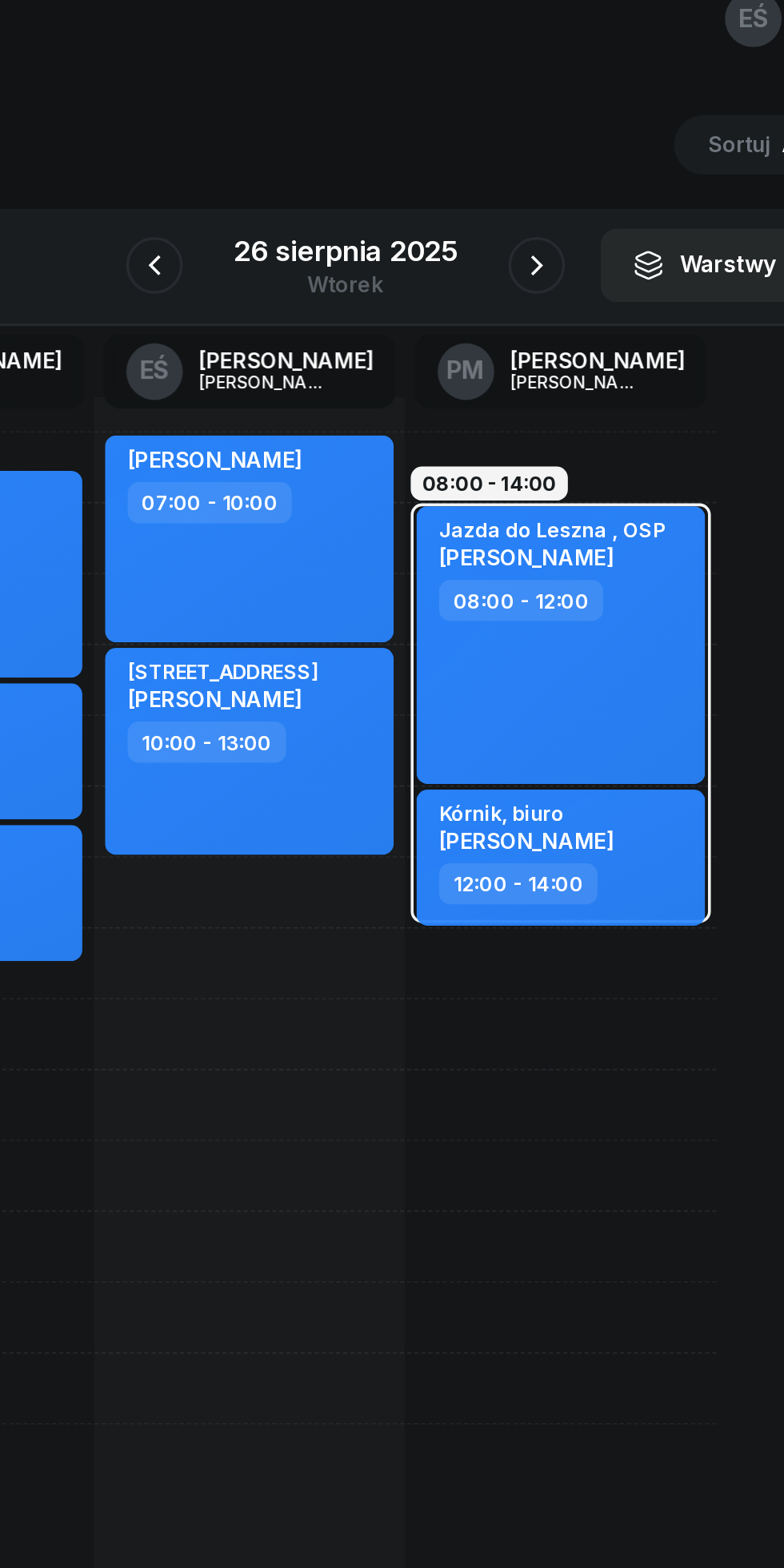
click at [486, 186] on button "button" at bounding box center [500, 179] width 32 height 32
click at [499, 179] on icon "button" at bounding box center [500, 179] width 19 height 19
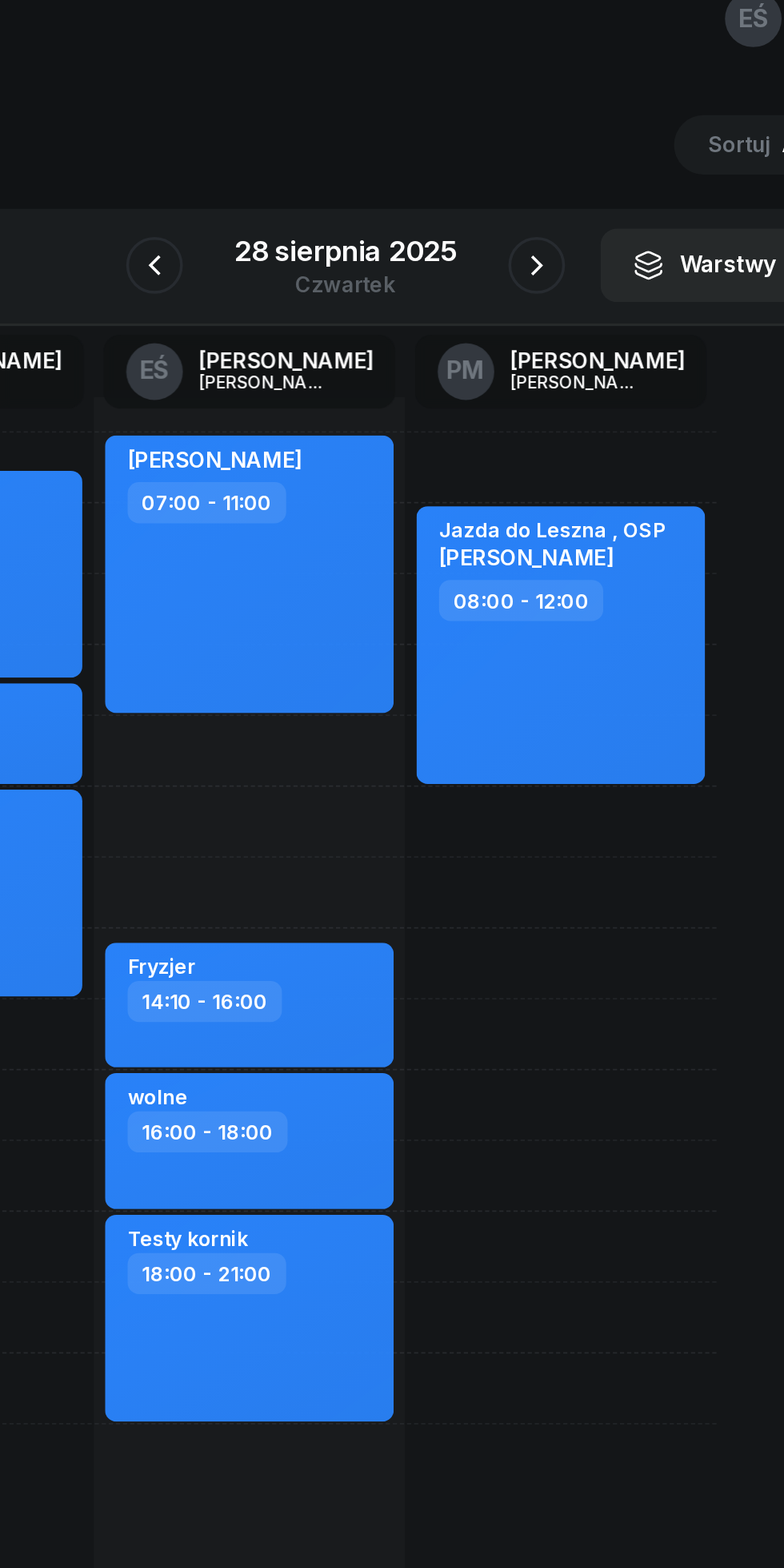
click at [486, 184] on button "button" at bounding box center [500, 179] width 32 height 32
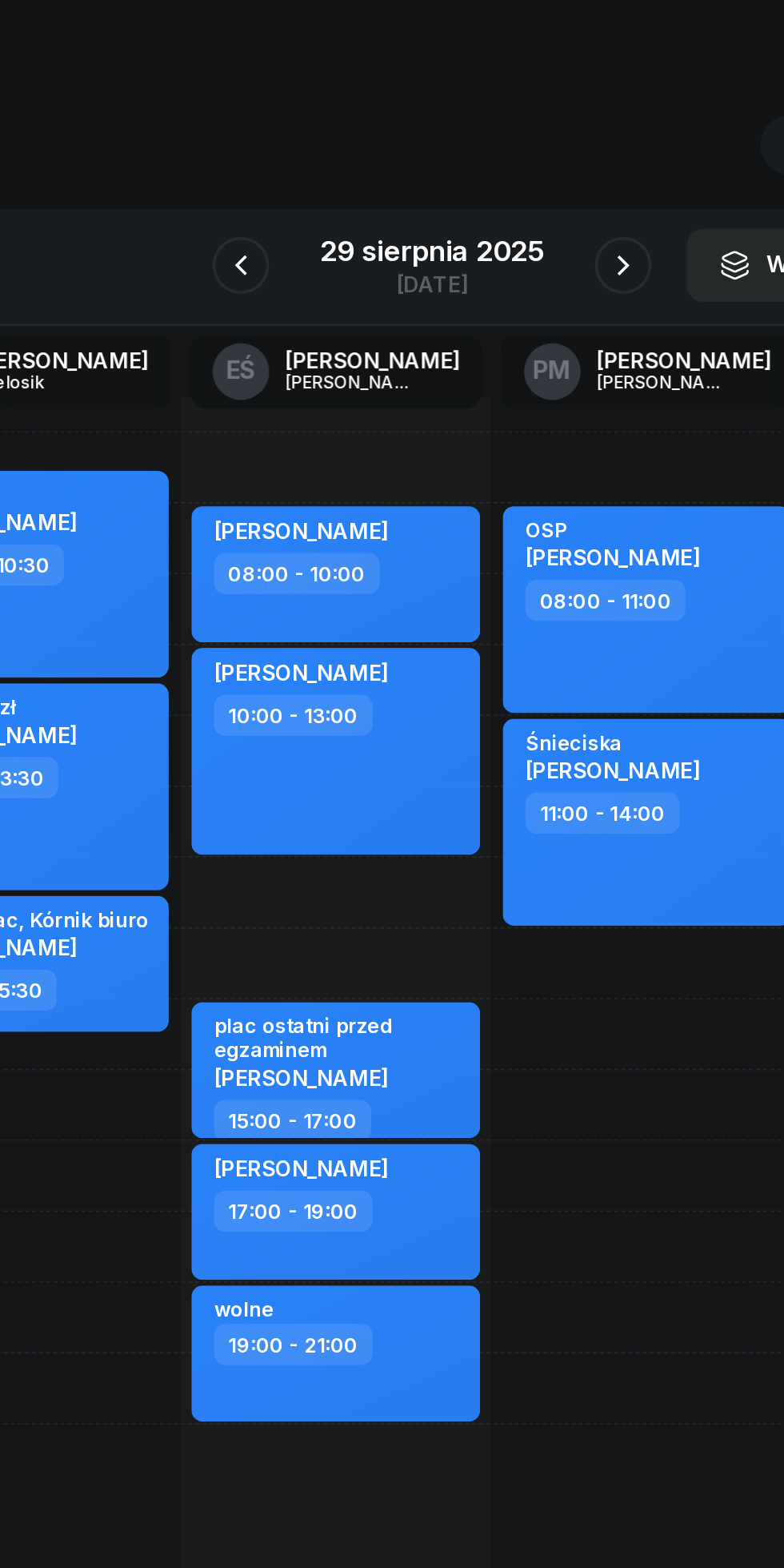
click at [489, 188] on button "button" at bounding box center [500, 179] width 32 height 32
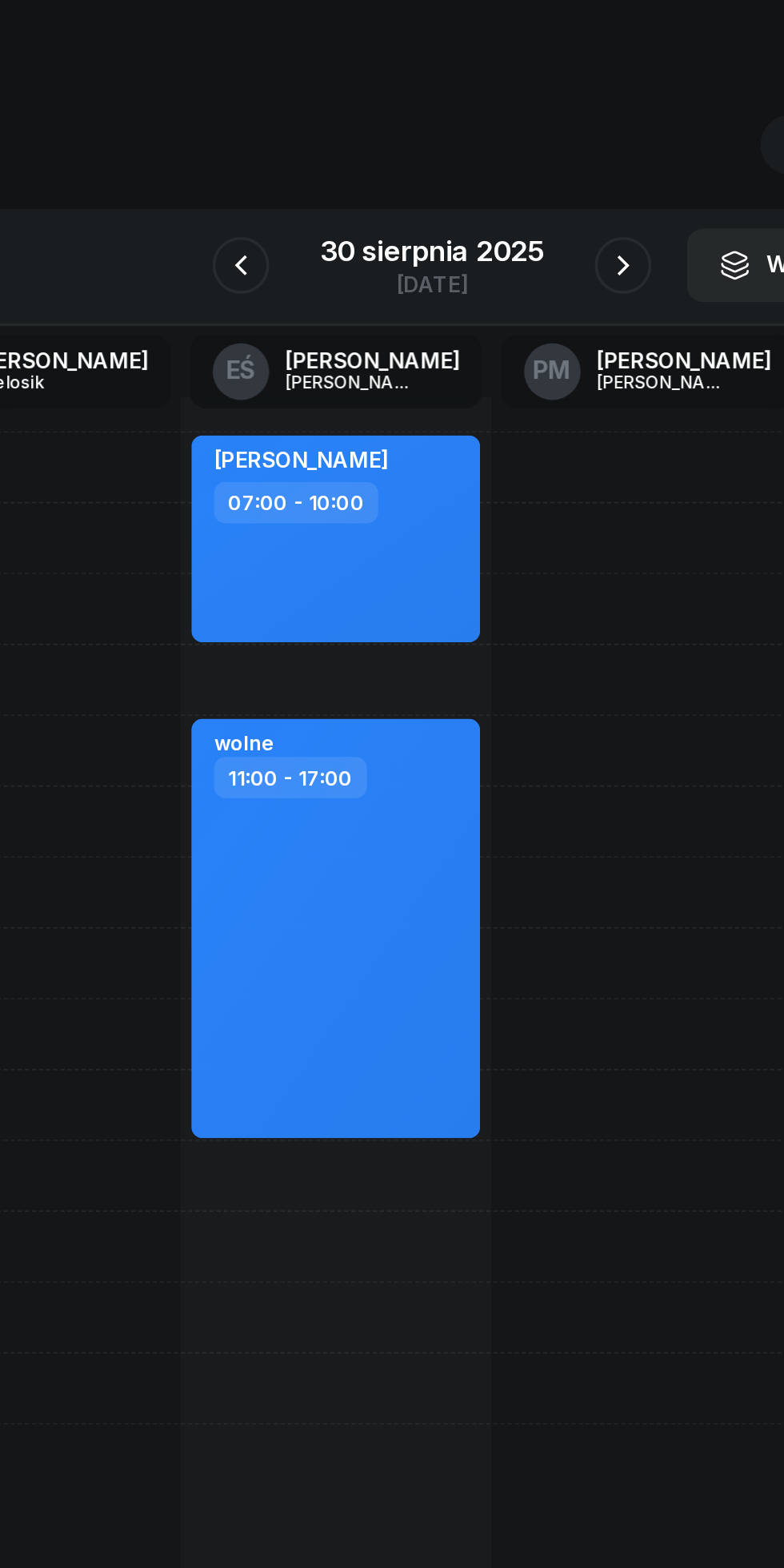
click at [500, 179] on icon "button" at bounding box center [500, 179] width 19 height 19
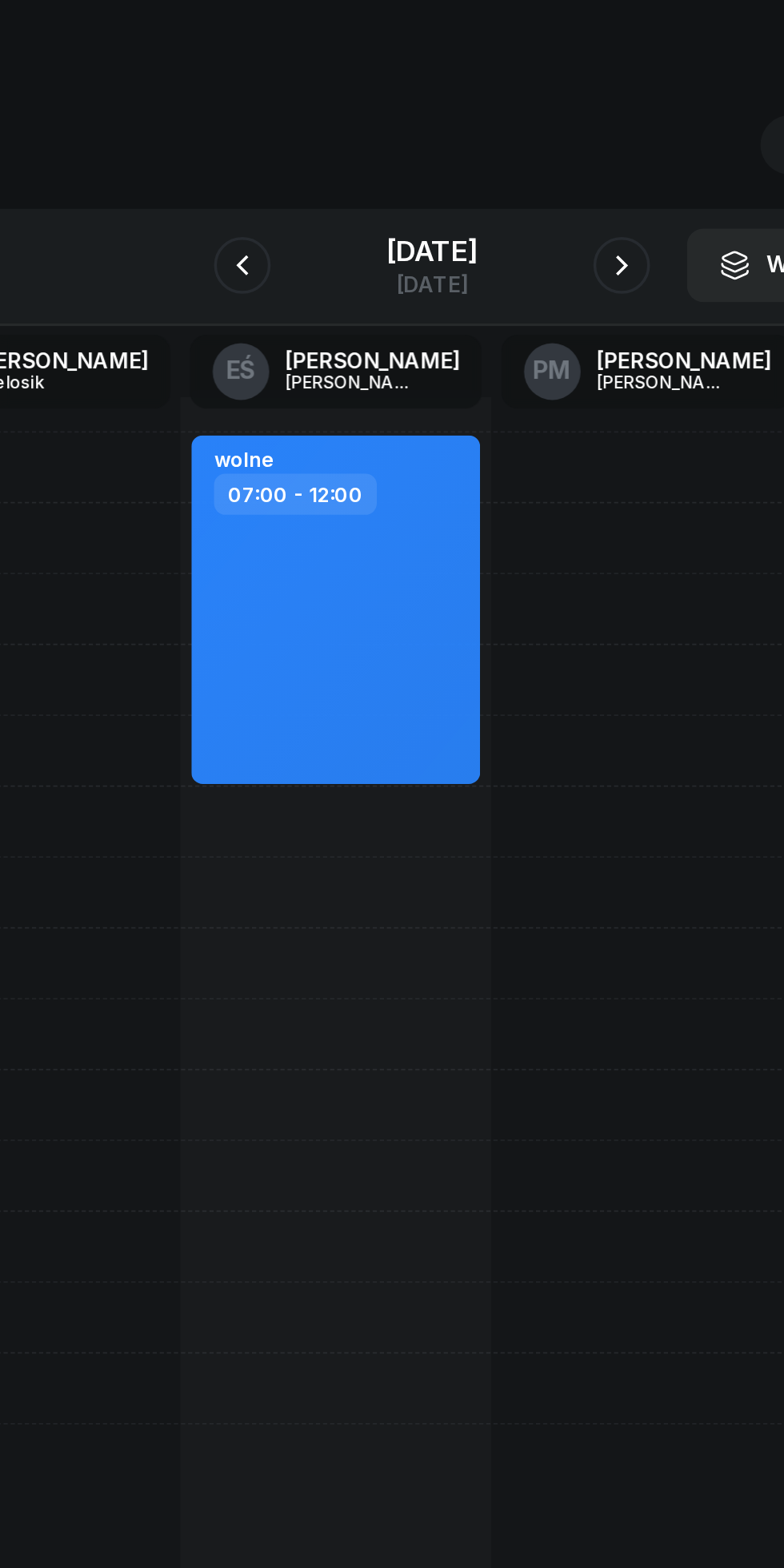
click at [499, 179] on icon "button" at bounding box center [499, 179] width 19 height 19
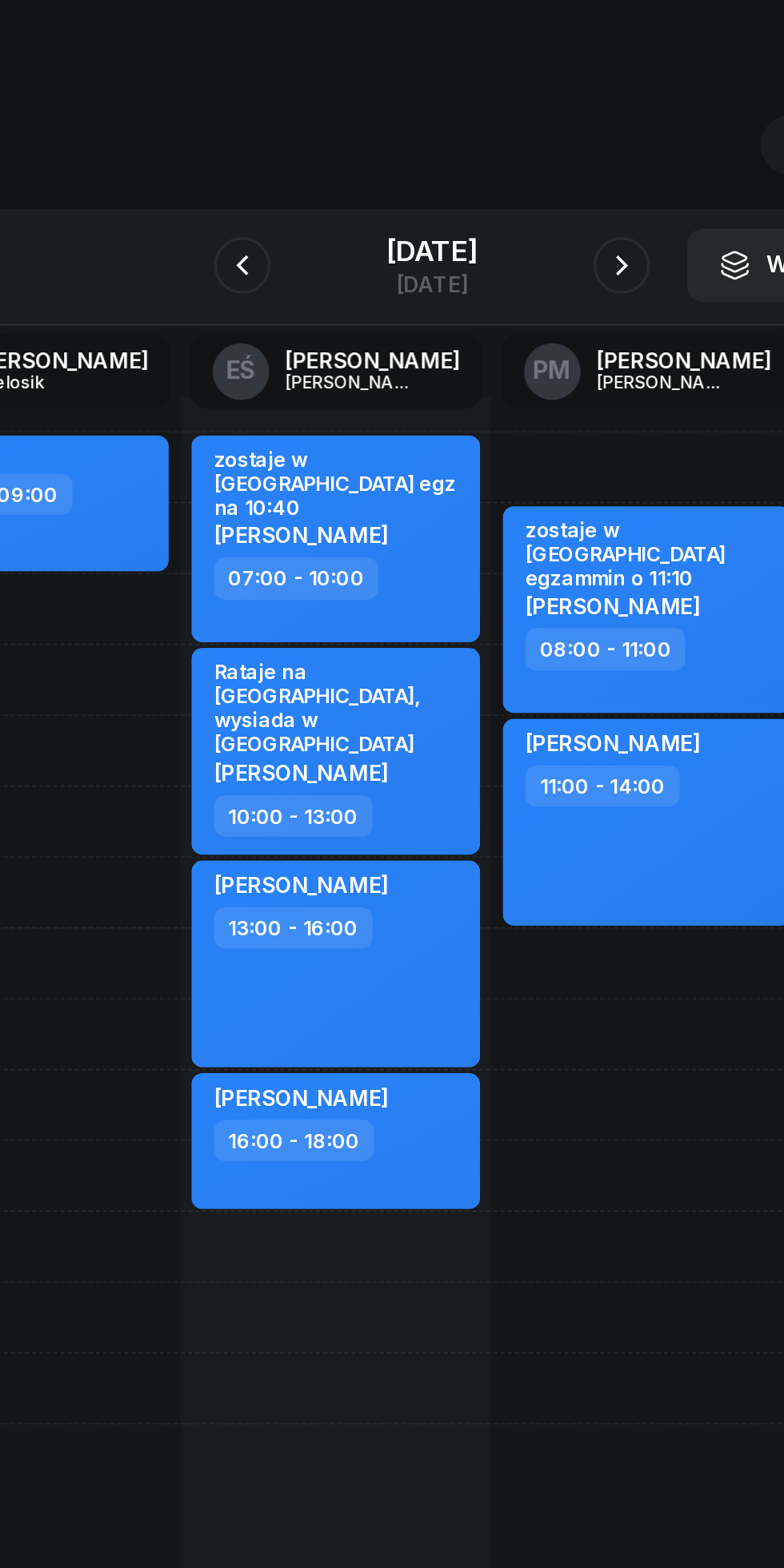
click at [374, 185] on div "[DATE]" at bounding box center [392, 190] width 51 height 12
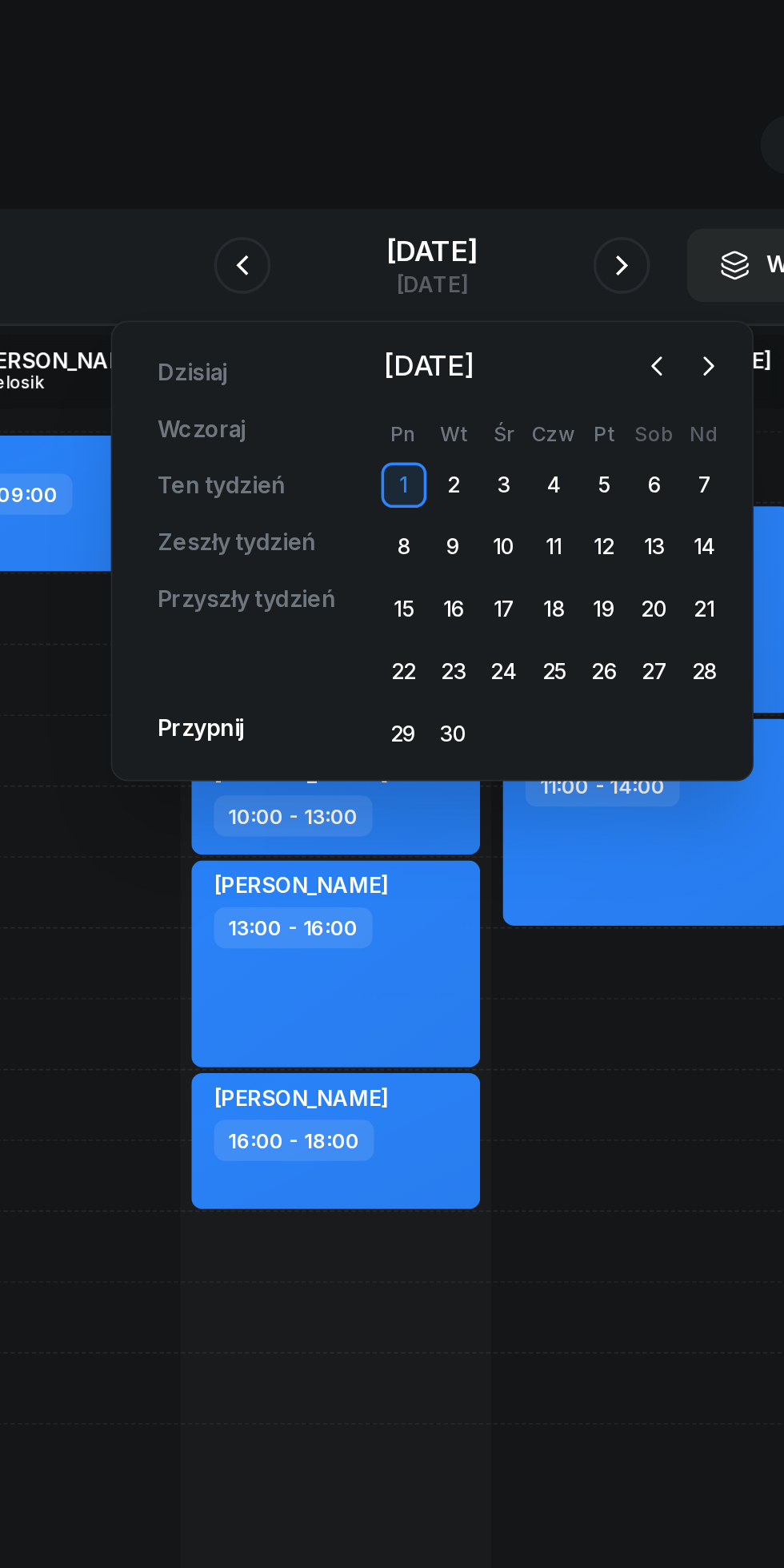
click at [454, 376] on div "18" at bounding box center [460, 373] width 26 height 26
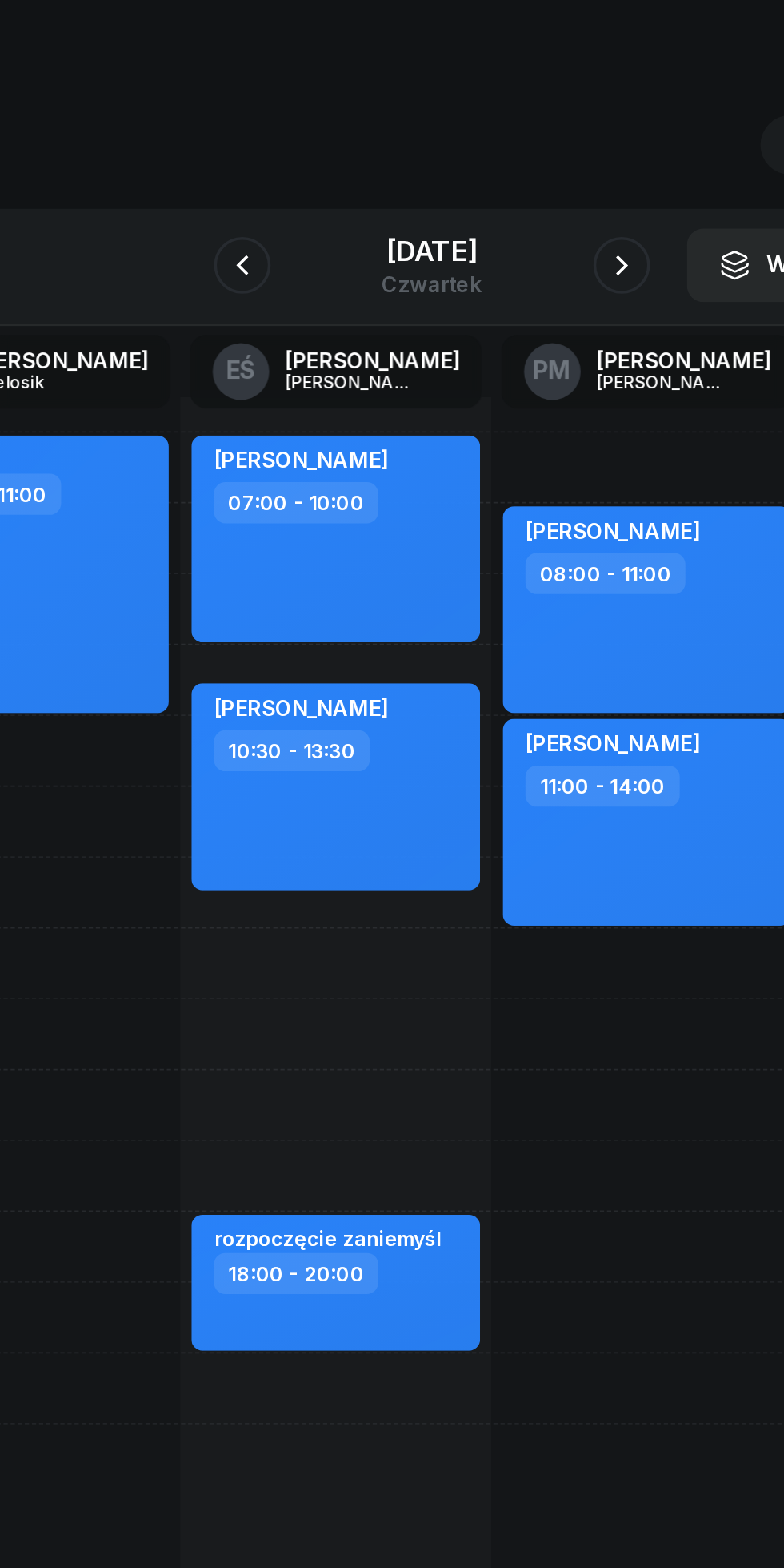
click at [282, 180] on icon "button" at bounding box center [285, 179] width 19 height 19
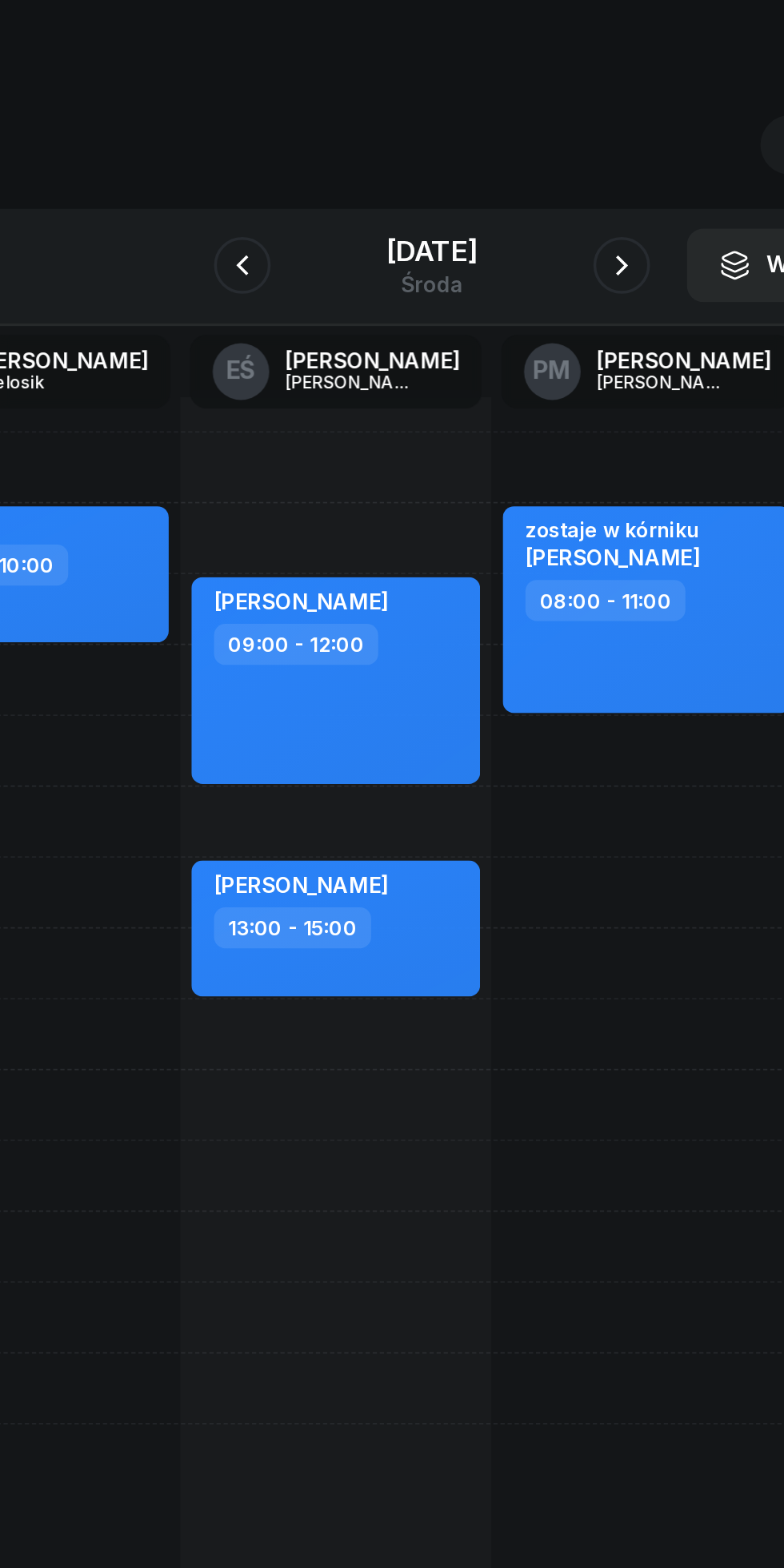
click at [366, 182] on div "[DATE]" at bounding box center [392, 179] width 51 height 33
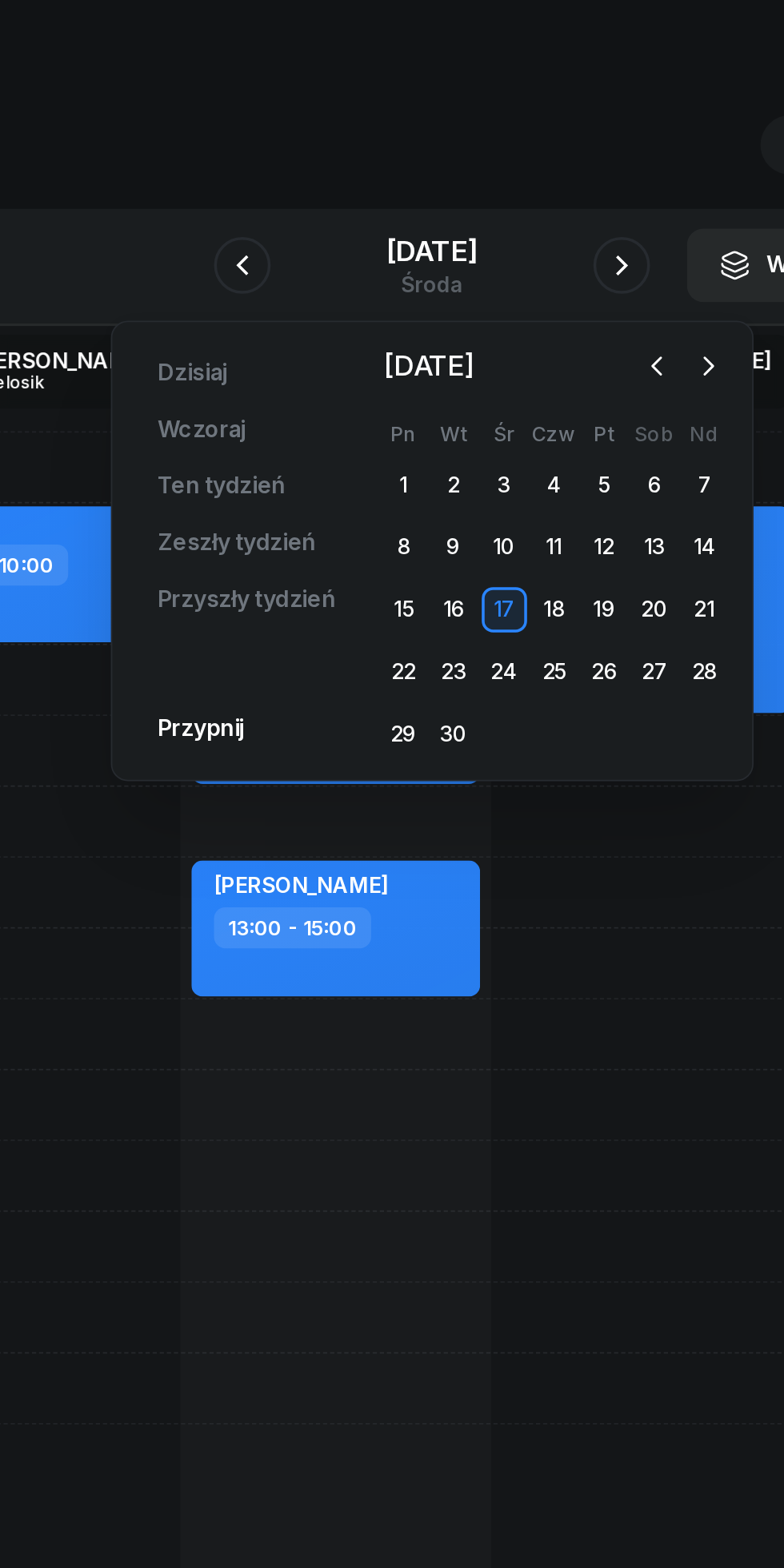
click at [450, 314] on div "4" at bounding box center [460, 303] width 26 height 26
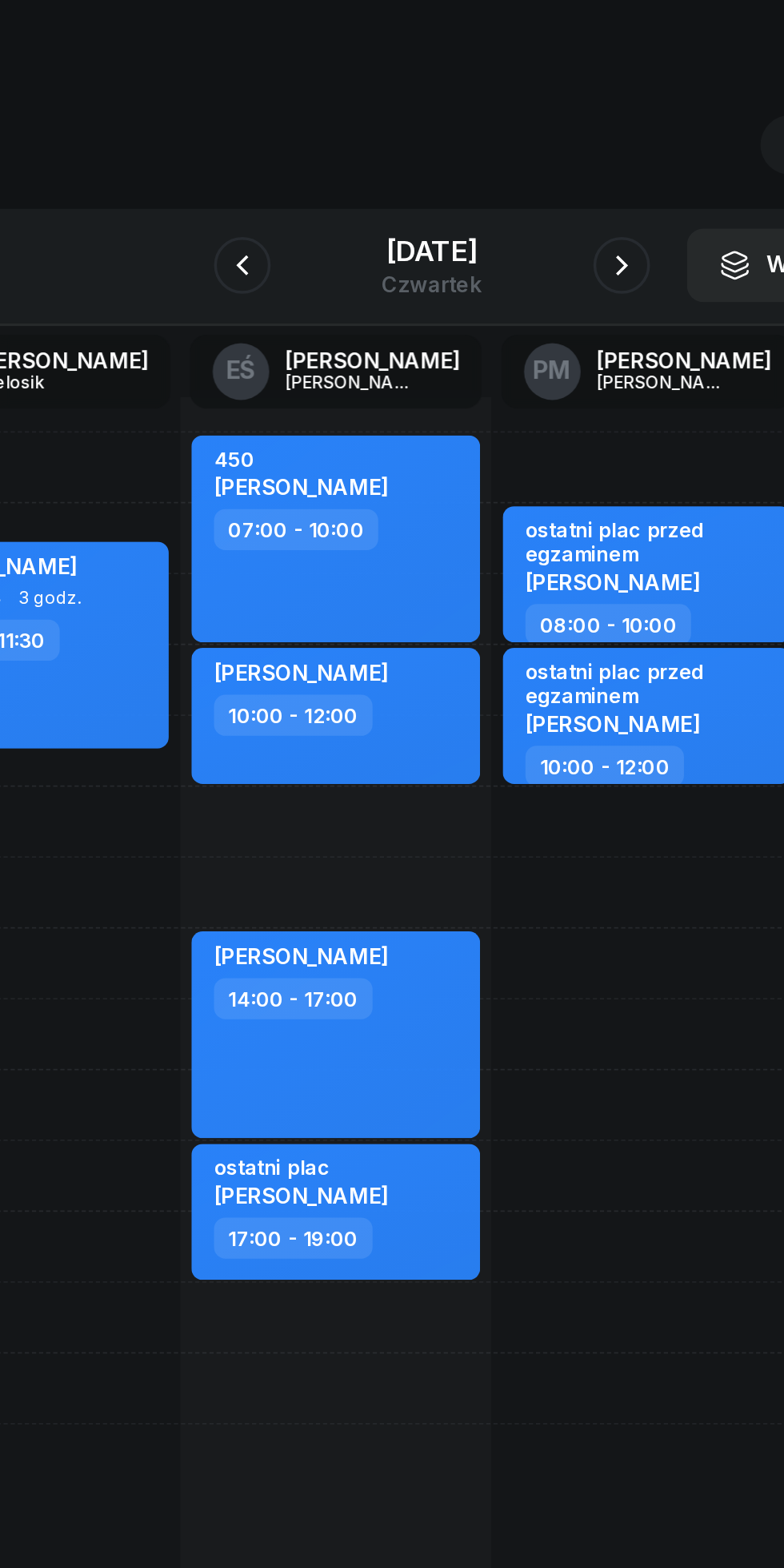
click at [496, 184] on icon "button" at bounding box center [499, 179] width 19 height 19
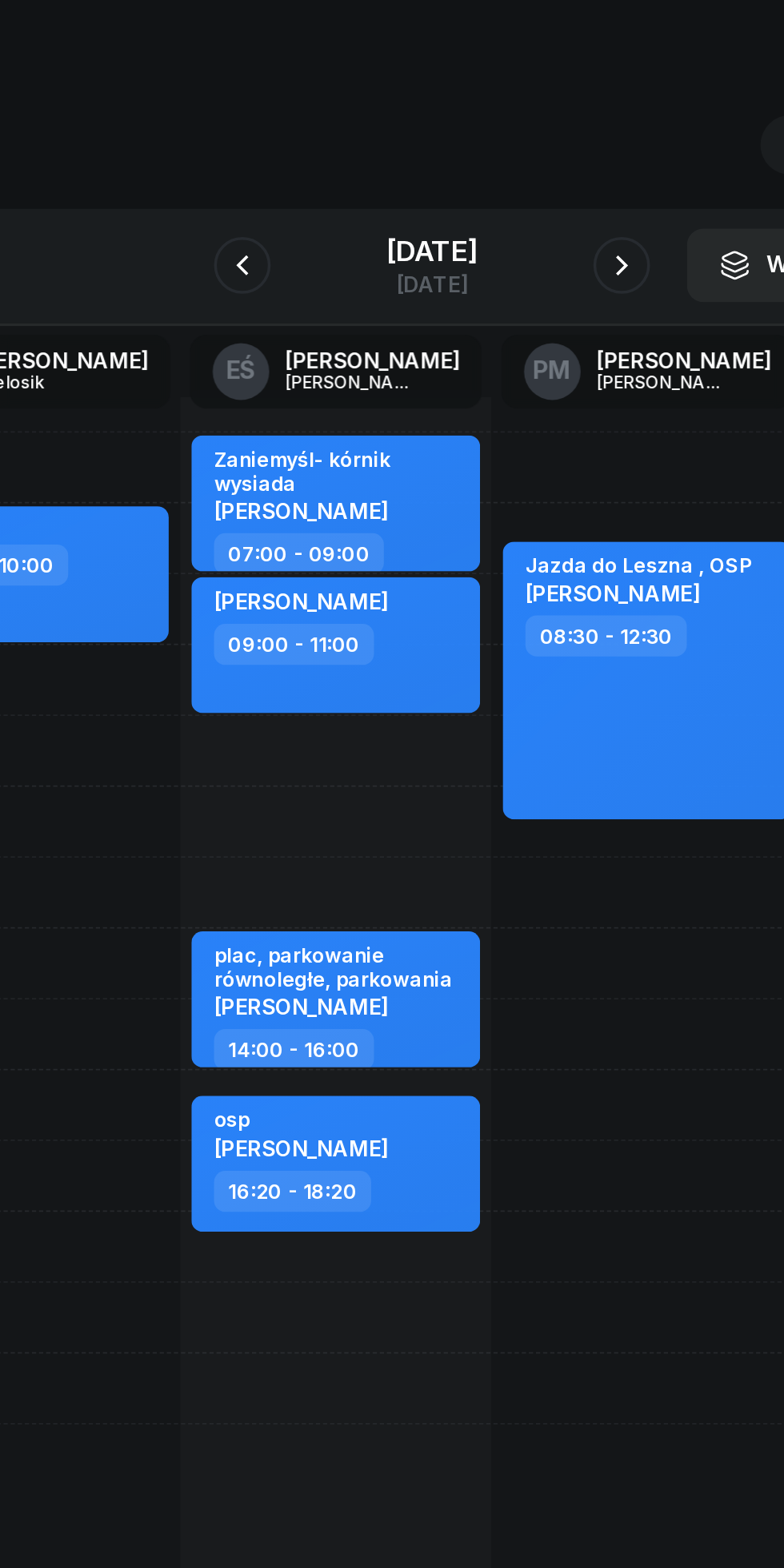
click at [497, 182] on icon "button" at bounding box center [499, 179] width 7 height 11
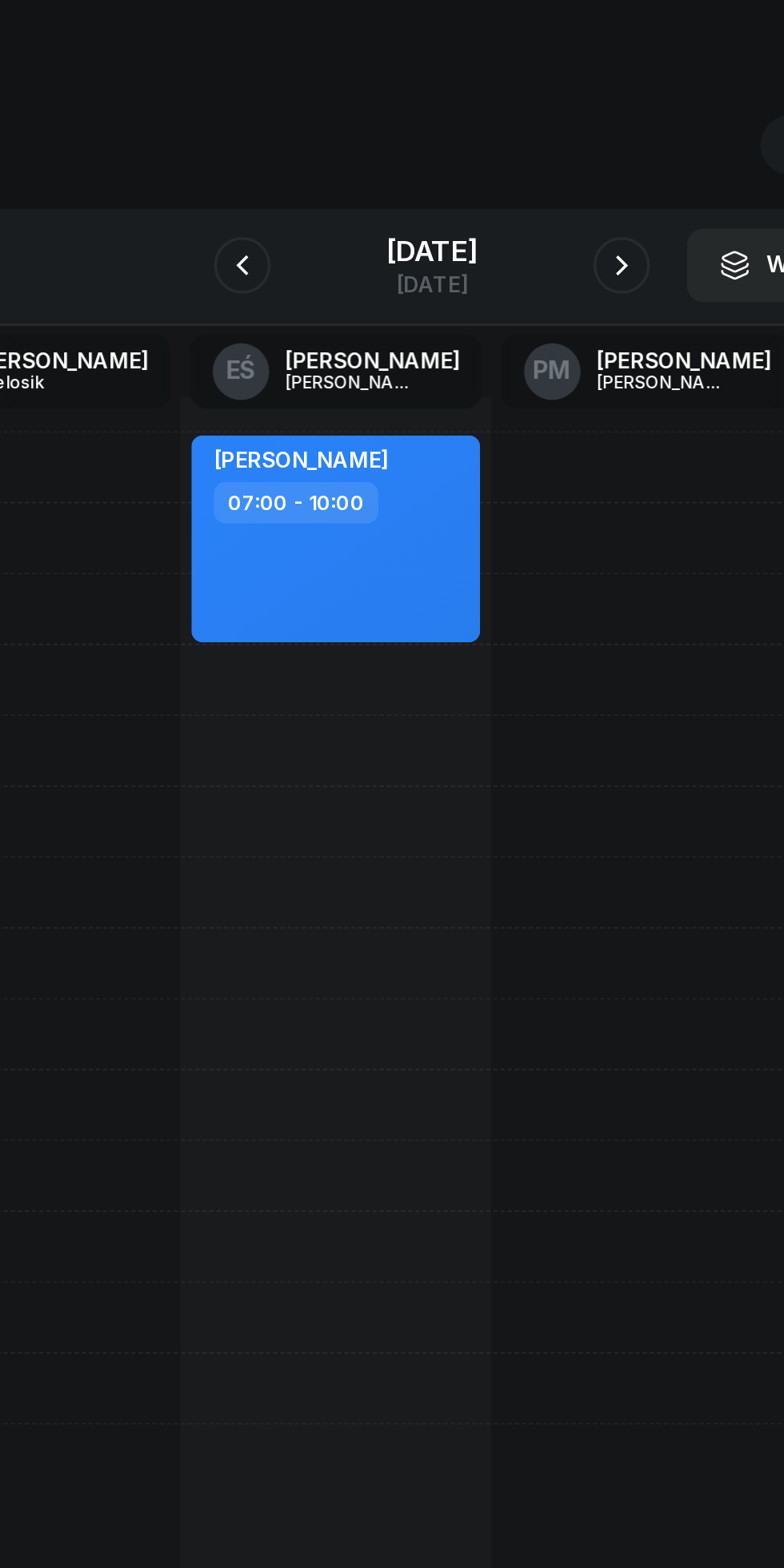
click at [496, 175] on icon "button" at bounding box center [499, 179] width 19 height 19
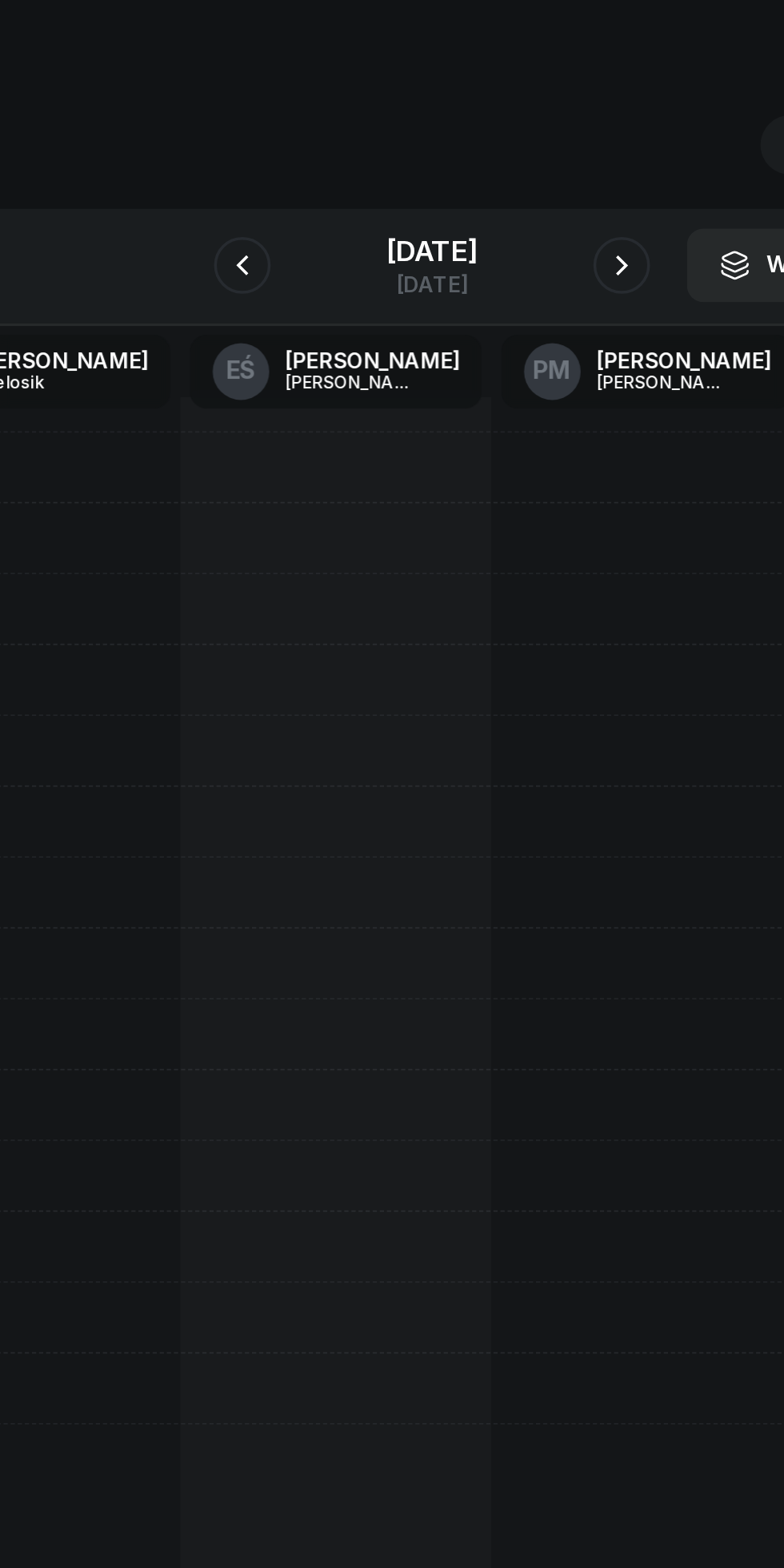
click at [498, 180] on icon "button" at bounding box center [499, 179] width 19 height 19
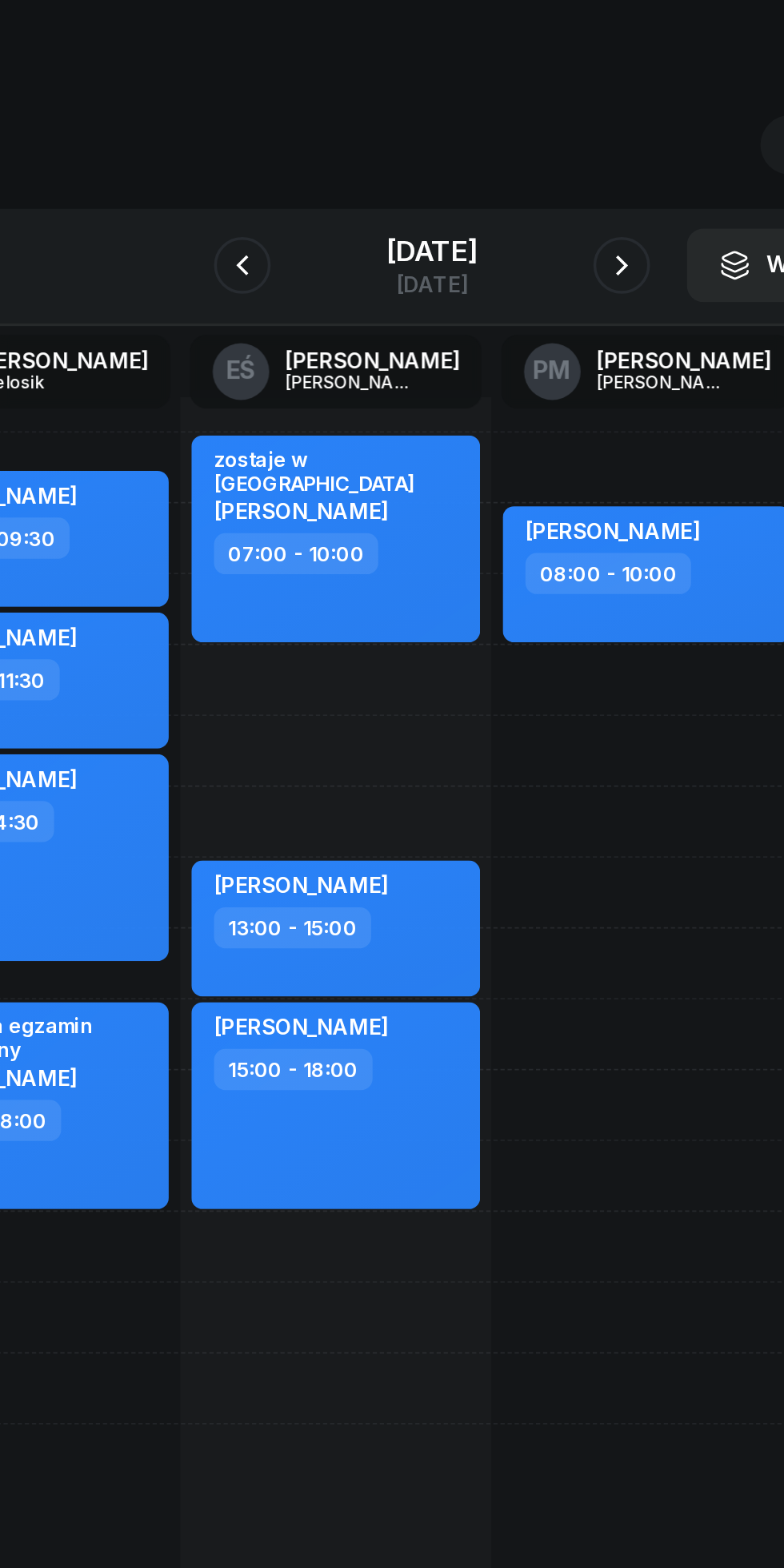
click at [497, 179] on icon "button" at bounding box center [499, 179] width 19 height 19
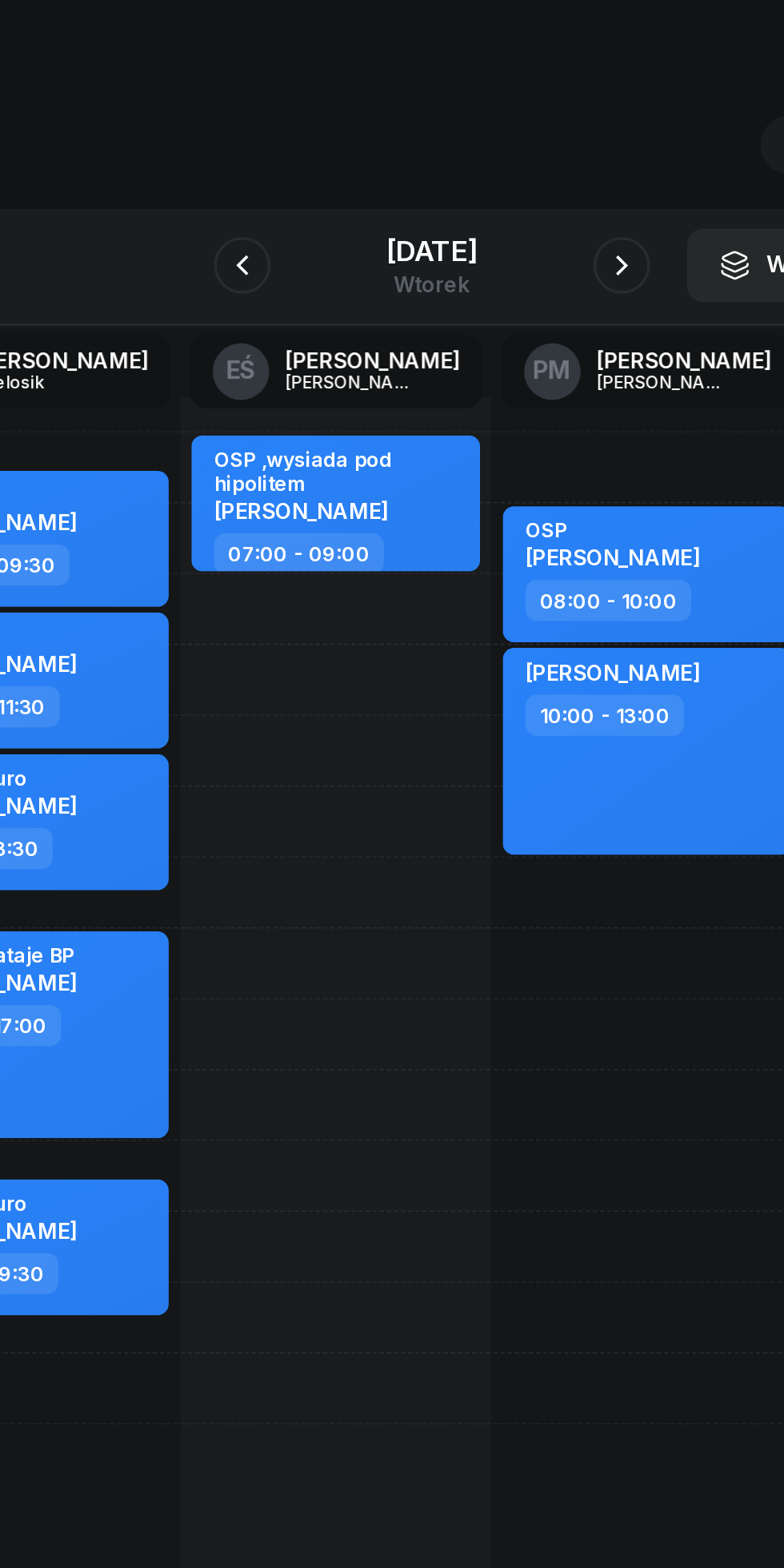
click at [499, 179] on icon "button" at bounding box center [499, 179] width 19 height 19
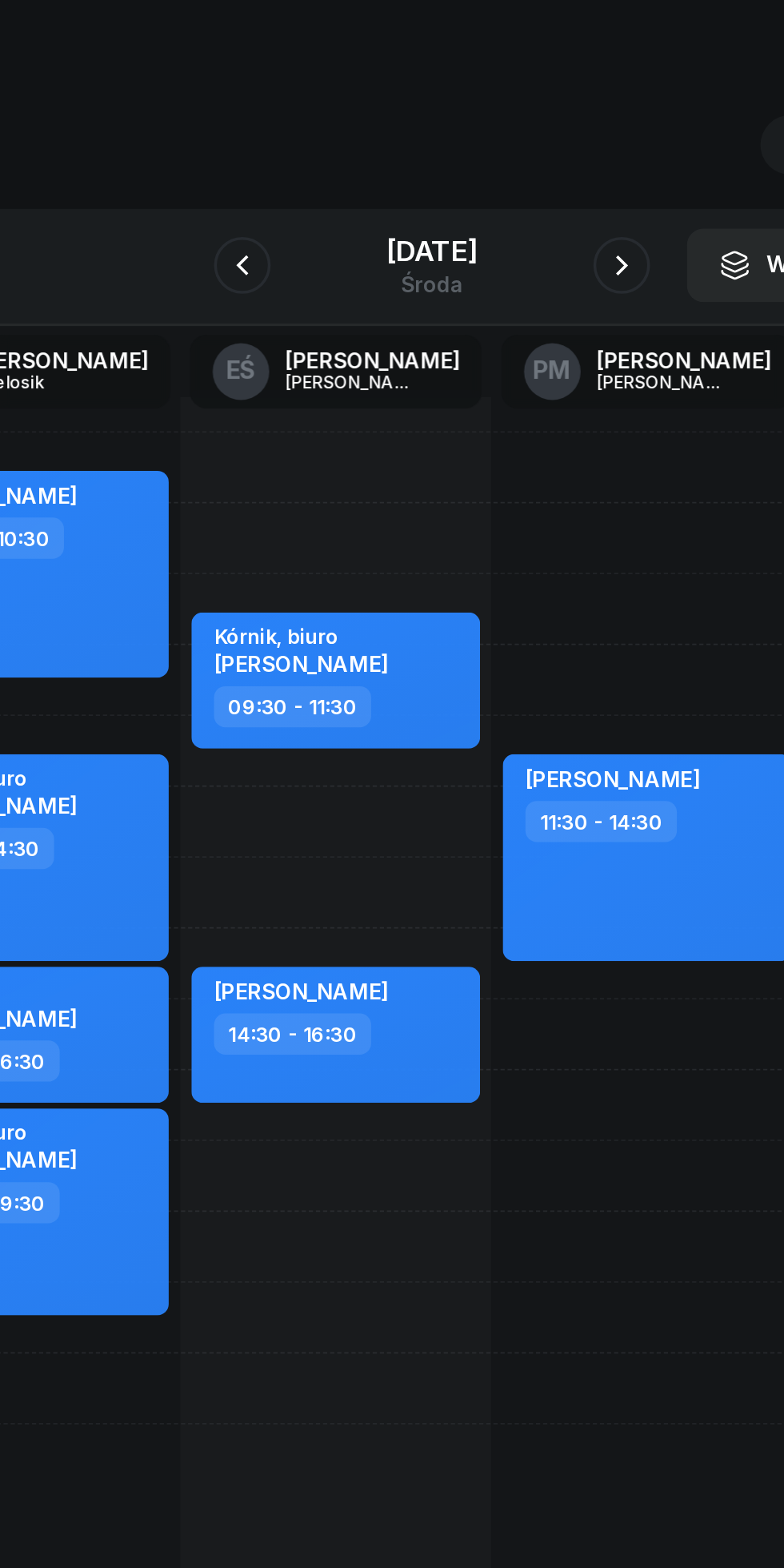
click at [504, 185] on icon "button" at bounding box center [499, 179] width 19 height 19
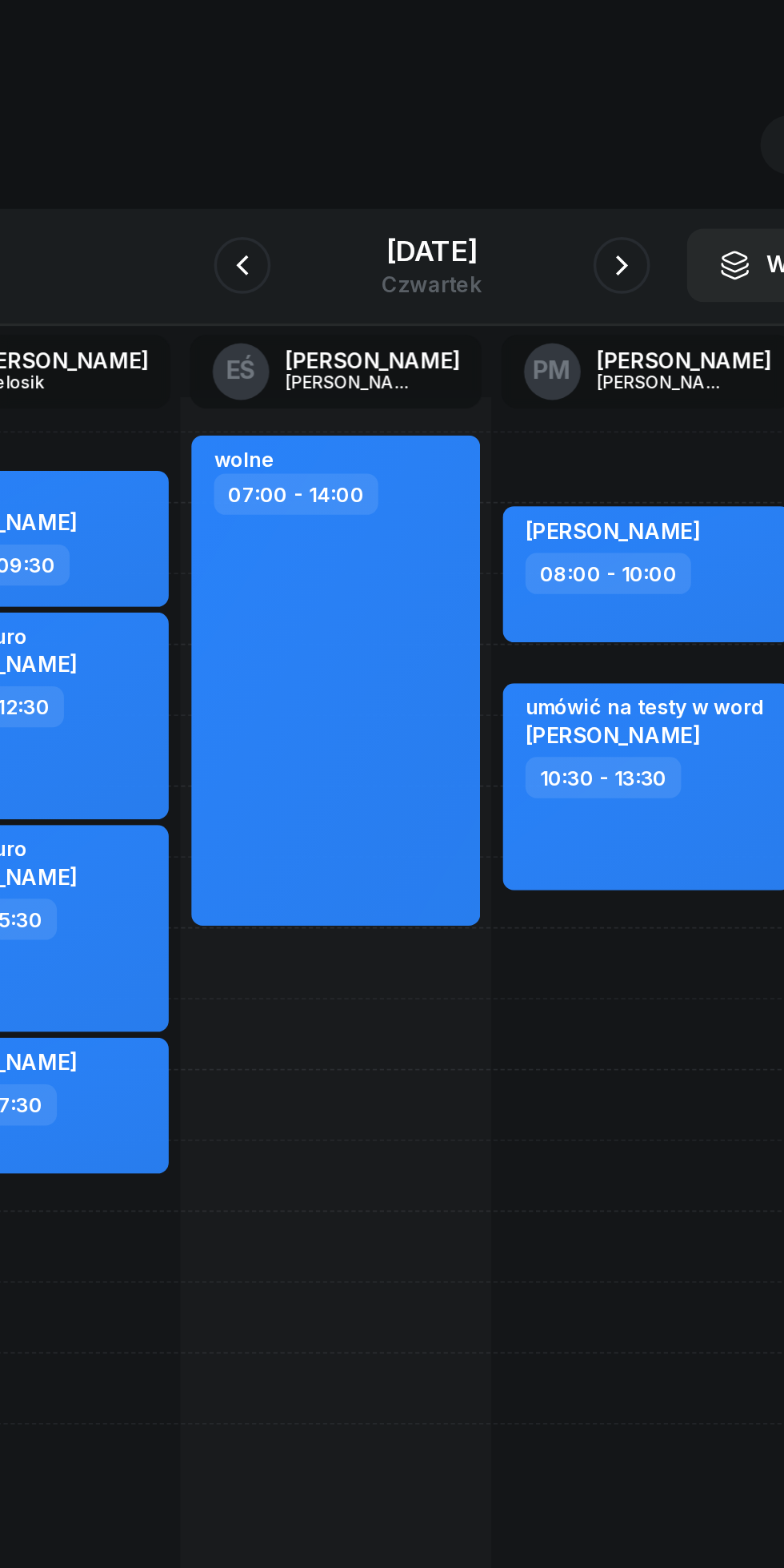
click at [499, 179] on icon "button" at bounding box center [499, 179] width 19 height 19
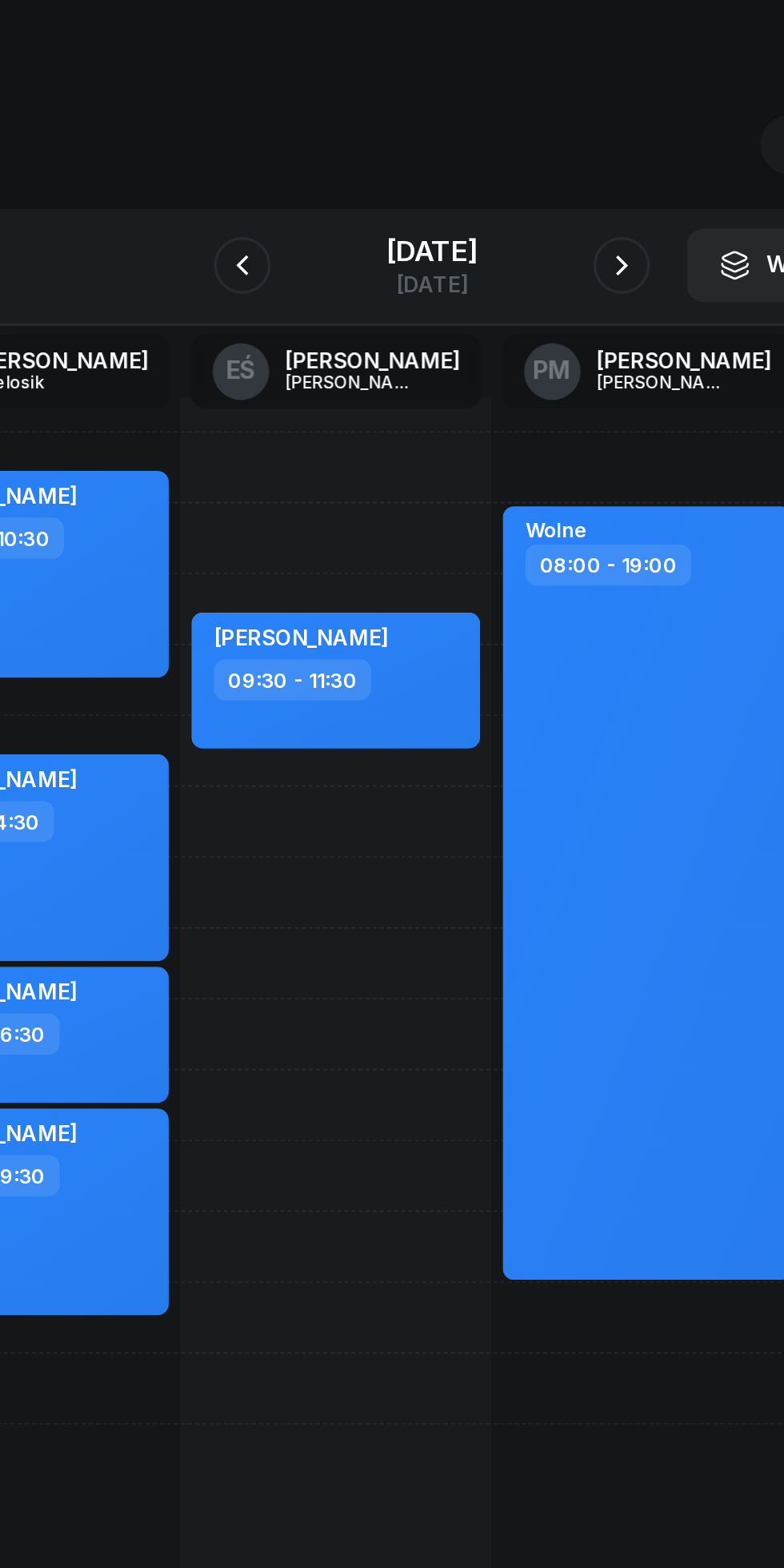
click at [502, 179] on icon "button" at bounding box center [499, 179] width 19 height 19
